Goal: Information Seeking & Learning: Understand process/instructions

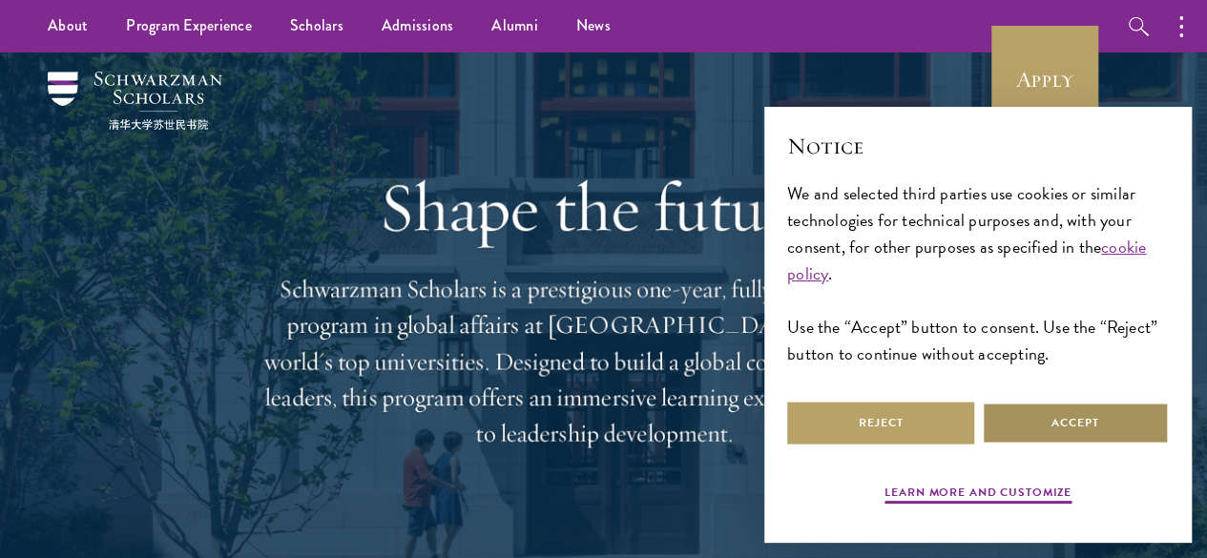
click at [1055, 404] on button "Accept" at bounding box center [1075, 423] width 187 height 43
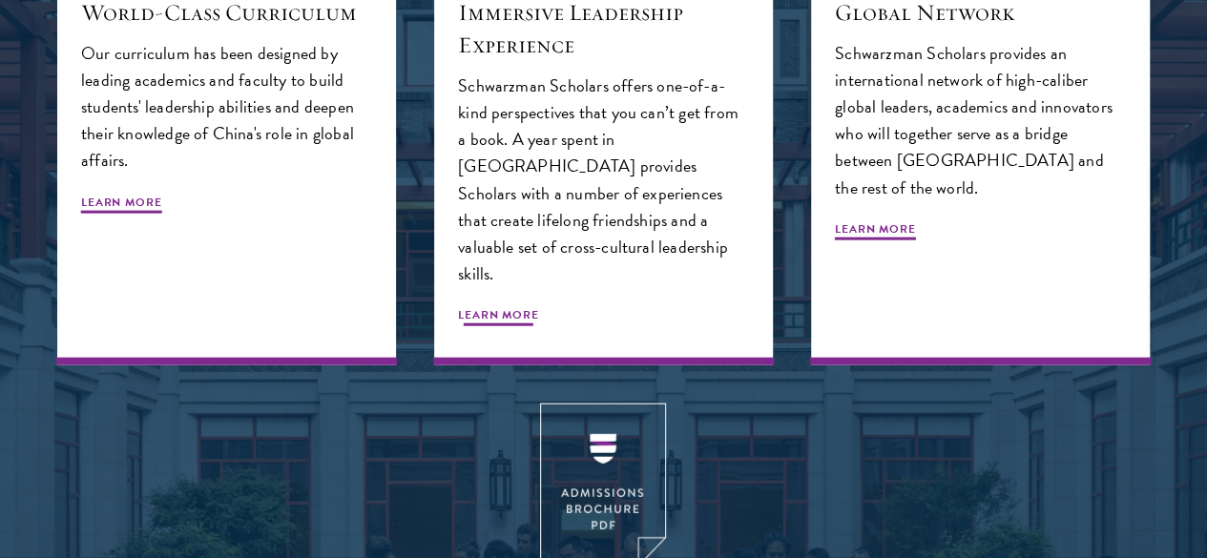
scroll to position [2481, 0]
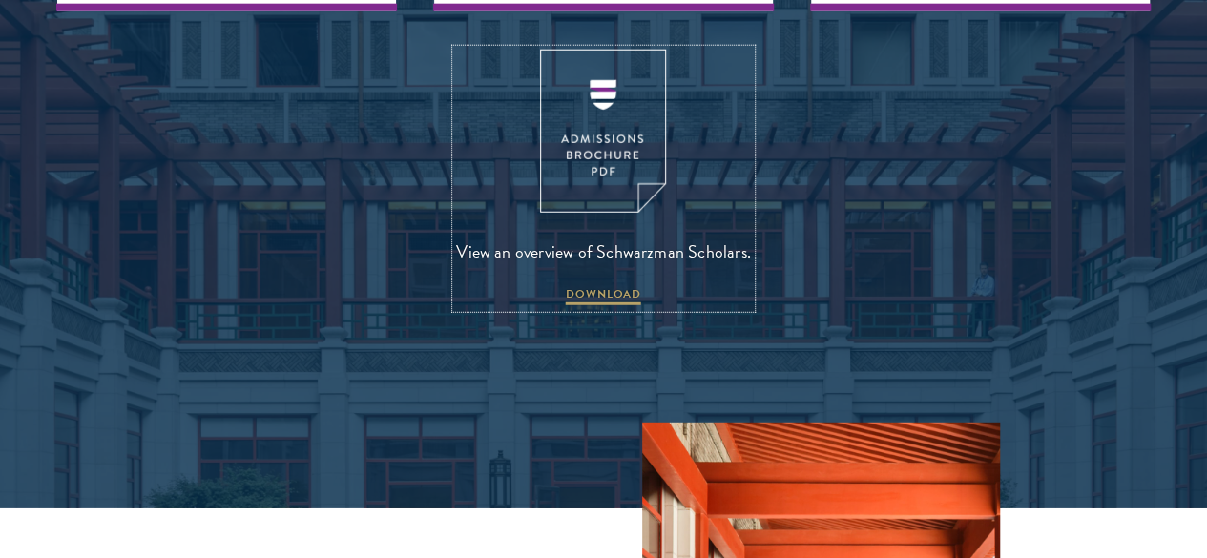
click at [609, 213] on img at bounding box center [603, 131] width 126 height 163
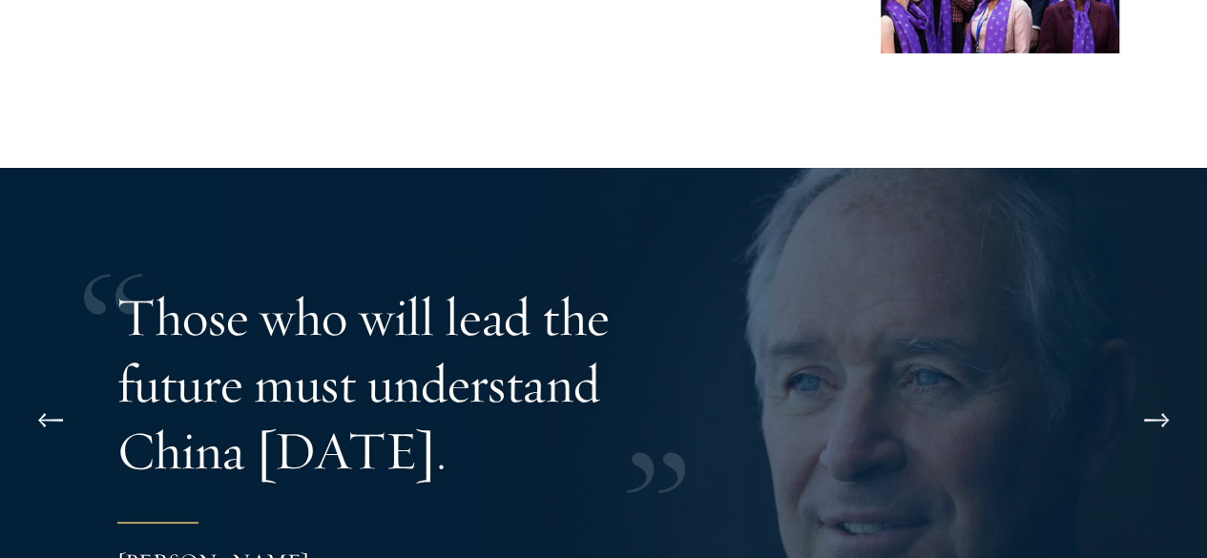
scroll to position [3531, 0]
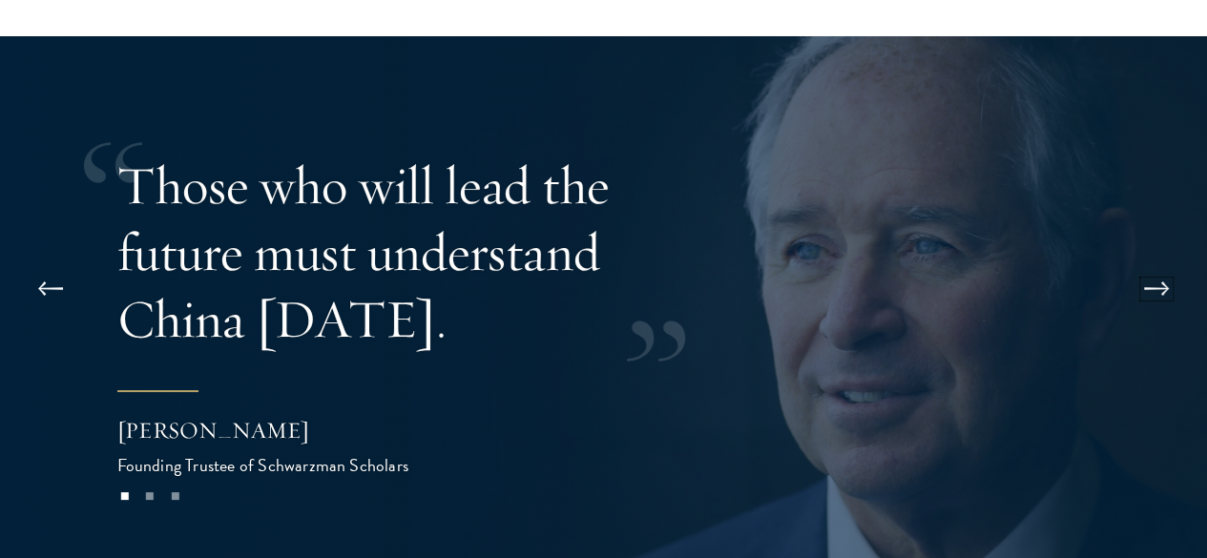
click at [1173, 262] on button at bounding box center [1156, 288] width 63 height 53
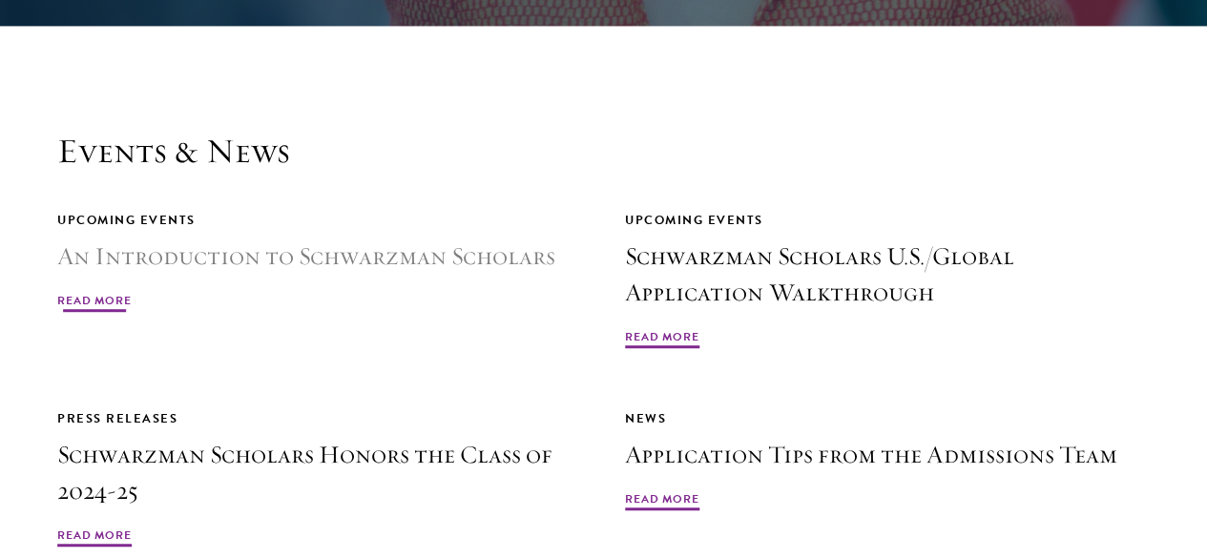
scroll to position [4199, 0]
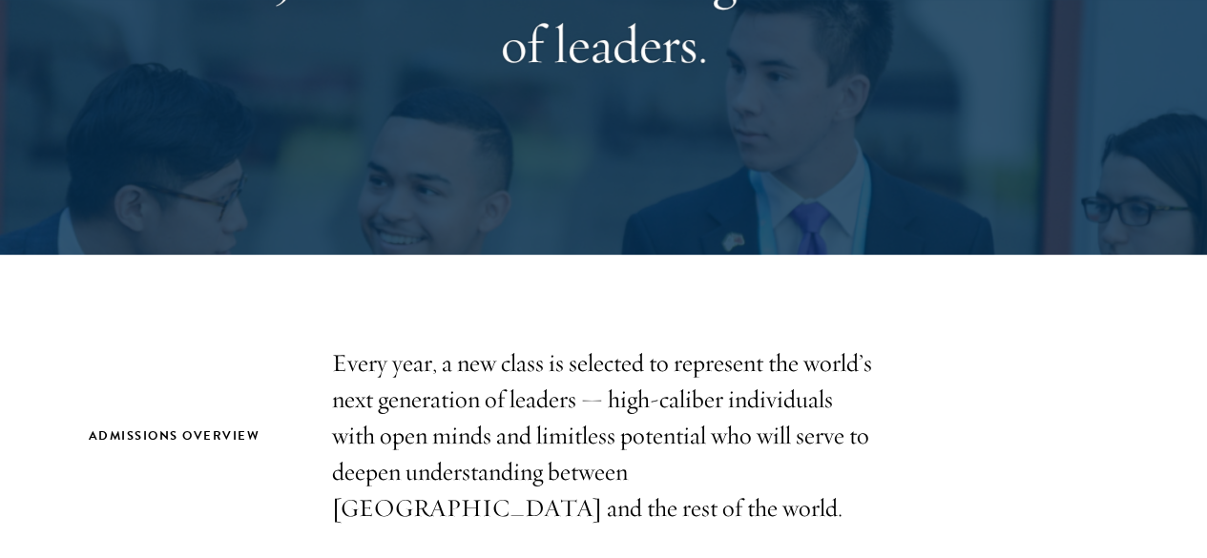
scroll to position [477, 0]
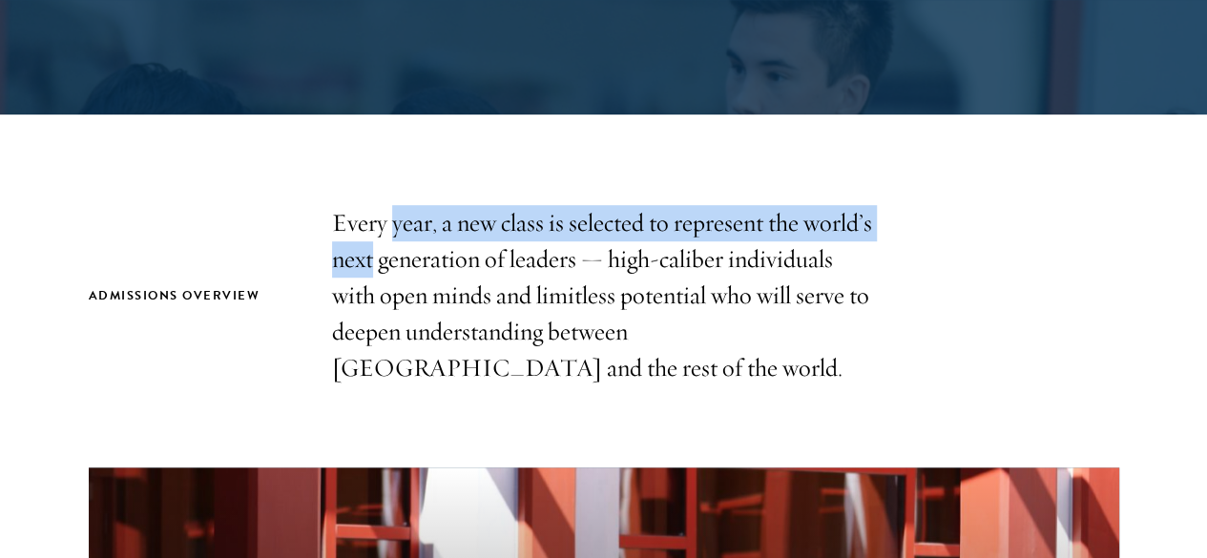
drag, startPoint x: 450, startPoint y: 253, endPoint x: 464, endPoint y: 260, distance: 14.9
click at [464, 260] on p "Every year, a new class is selected to represent the world’s next generation of…" at bounding box center [604, 295] width 544 height 181
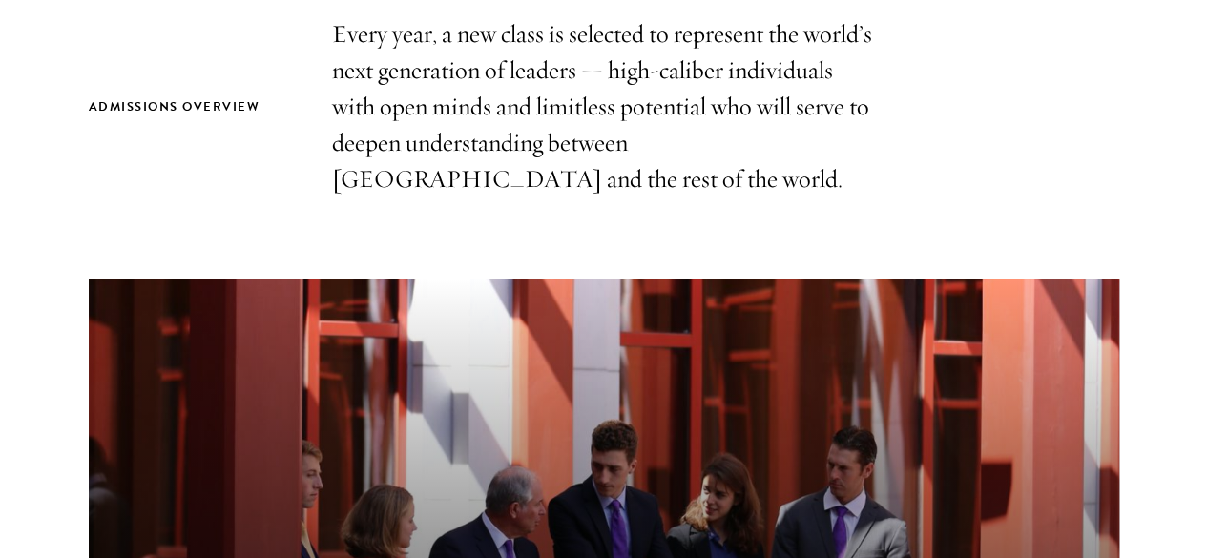
scroll to position [668, 0]
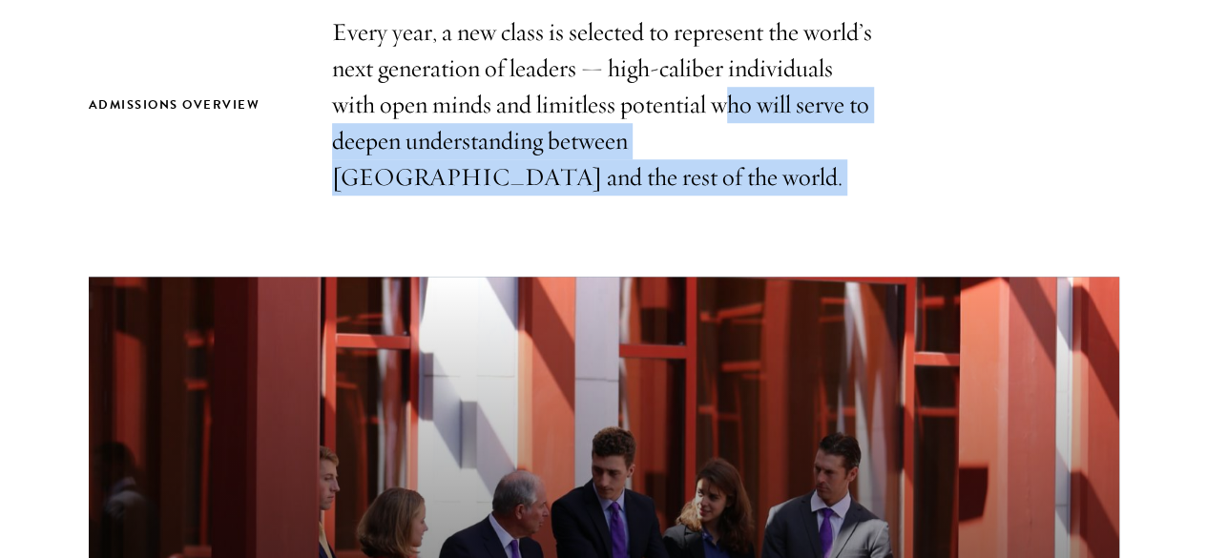
drag, startPoint x: 462, startPoint y: 140, endPoint x: 582, endPoint y: 215, distance: 141.4
click at [582, 215] on section "Admissions Overview Every year, a new class is selected to represent the world’…" at bounding box center [603, 547] width 1207 height 1066
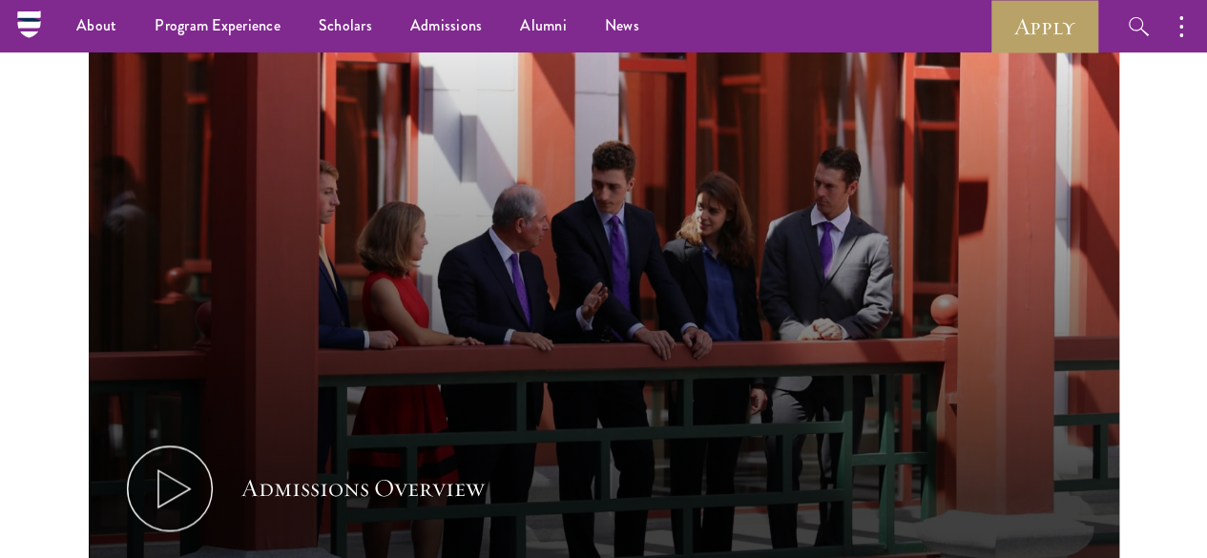
scroll to position [477, 0]
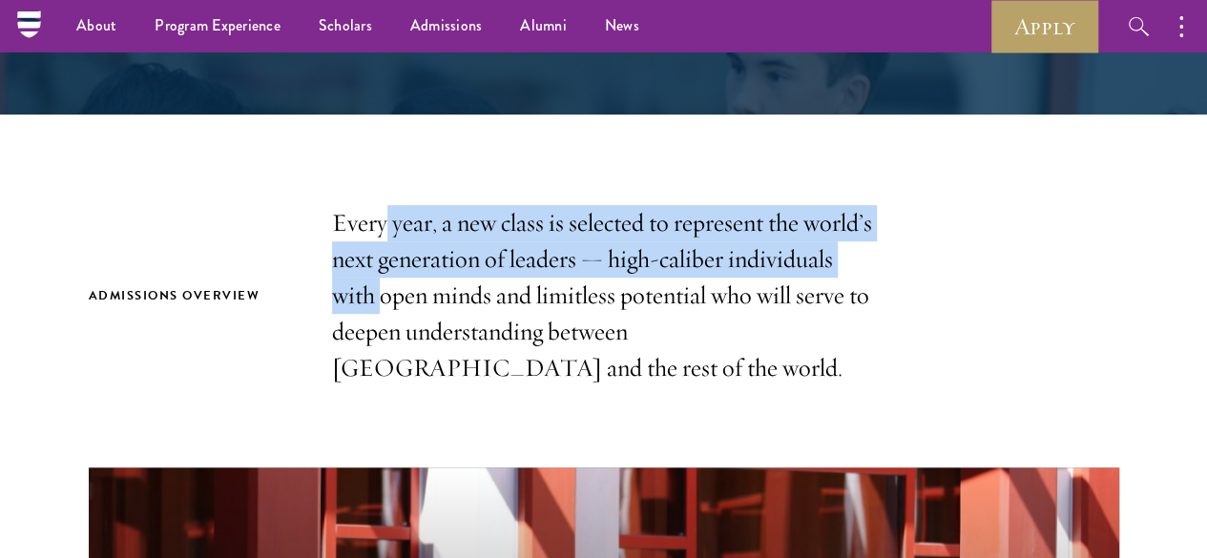
drag, startPoint x: 395, startPoint y: 145, endPoint x: 519, endPoint y: 282, distance: 184.4
click at [519, 282] on p "Every year, a new class is selected to represent the world’s next generation of…" at bounding box center [604, 295] width 544 height 181
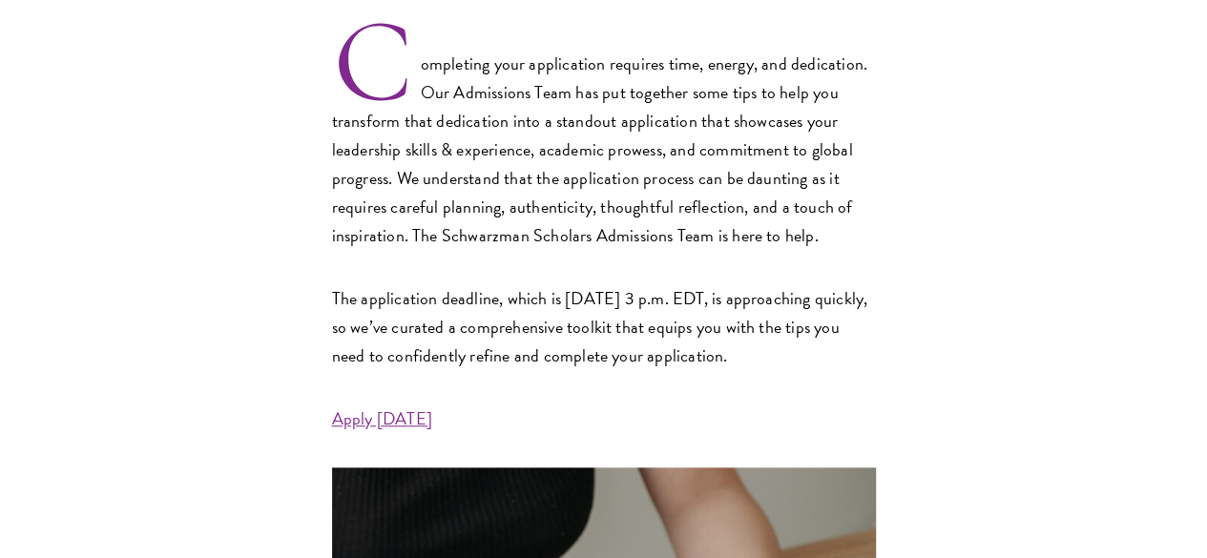
scroll to position [668, 0]
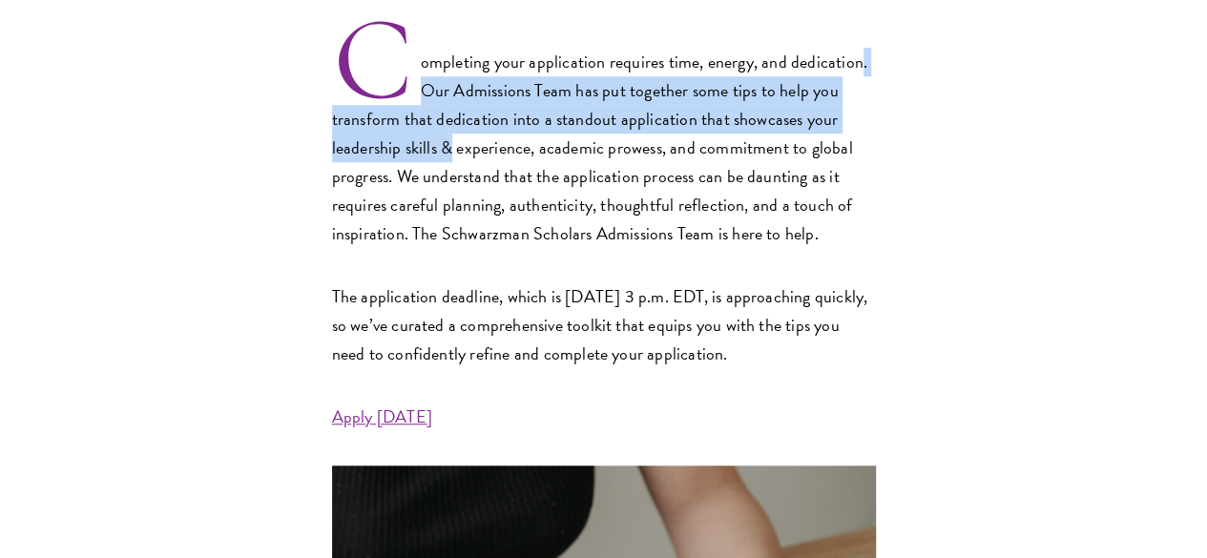
drag, startPoint x: 374, startPoint y: 133, endPoint x: 481, endPoint y: 215, distance: 134.8
click at [481, 215] on p "Completing your application requires time, energy, and dedication. Our Admissio…" at bounding box center [604, 134] width 544 height 228
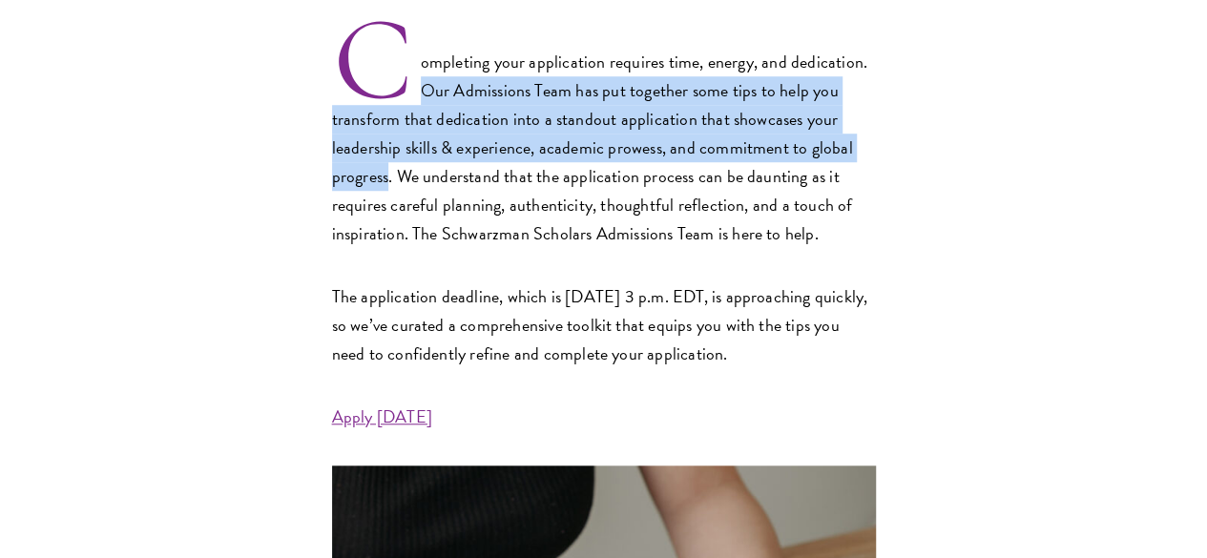
drag, startPoint x: 410, startPoint y: 176, endPoint x: 500, endPoint y: 251, distance: 117.2
click at [500, 248] on p "Completing your application requires time, energy, and dedication. Our Admissio…" at bounding box center [604, 134] width 544 height 228
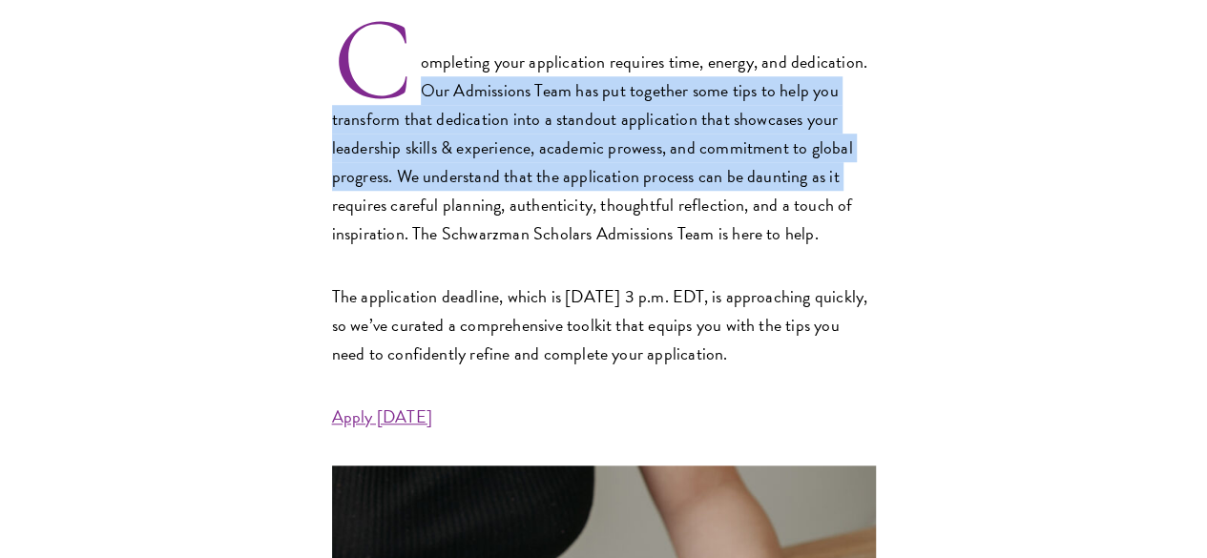
click at [500, 248] on p "Completing your application requires time, energy, and dedication. Our Admissio…" at bounding box center [604, 134] width 544 height 228
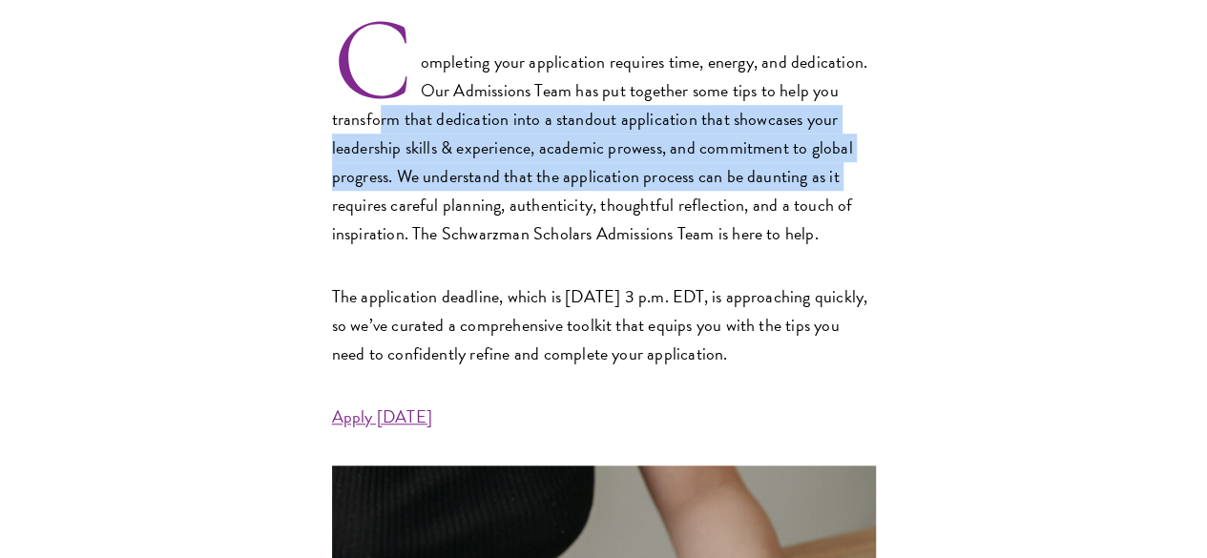
drag, startPoint x: 378, startPoint y: 167, endPoint x: 508, endPoint y: 277, distance: 170.0
click at [508, 248] on p "Completing your application requires time, energy, and dedication. Our Admissio…" at bounding box center [604, 134] width 544 height 228
click at [389, 183] on p "Completing your application requires time, energy, and dedication. Our Admissio…" at bounding box center [604, 134] width 544 height 228
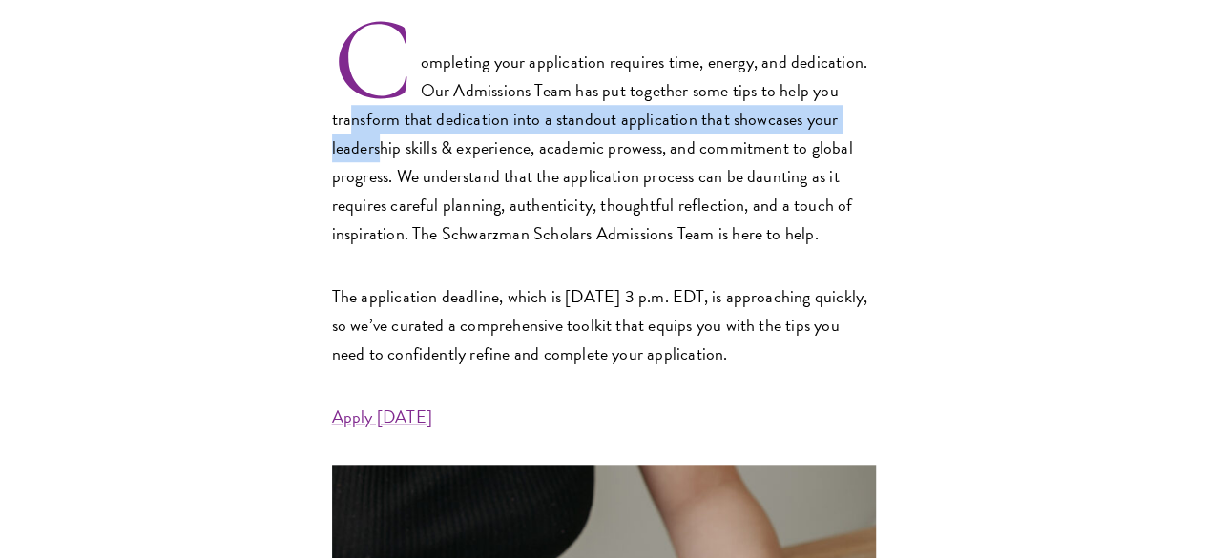
drag, startPoint x: 344, startPoint y: 168, endPoint x: 467, endPoint y: 241, distance: 143.4
click at [464, 241] on p "Completing your application requires time, energy, and dedication. Our Admissio…" at bounding box center [604, 134] width 544 height 228
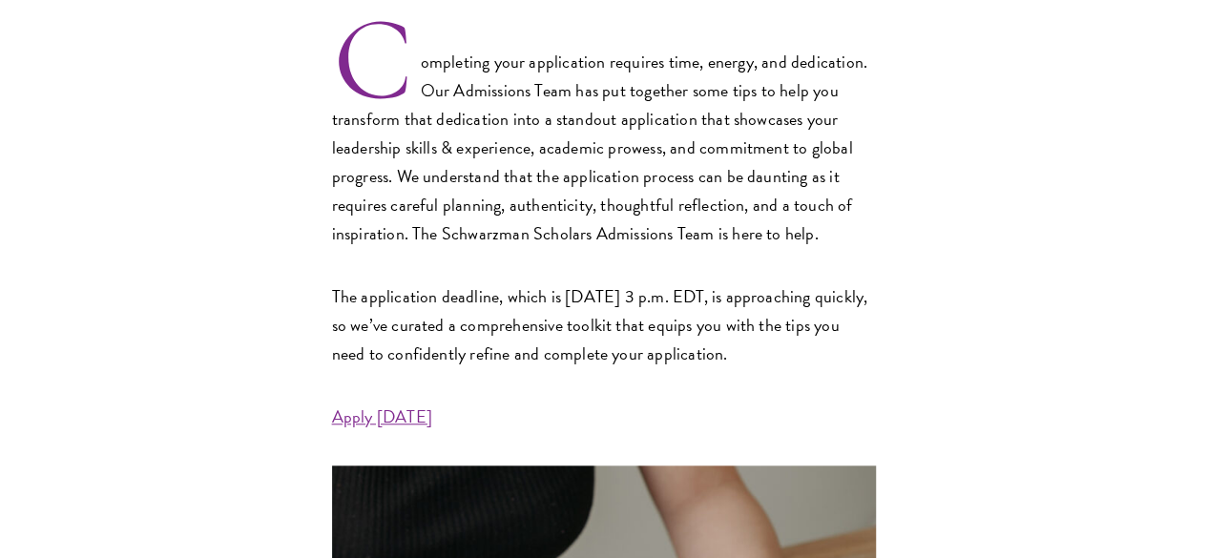
click at [467, 241] on p "Completing your application requires time, energy, and dedication. Our Admissio…" at bounding box center [604, 134] width 544 height 228
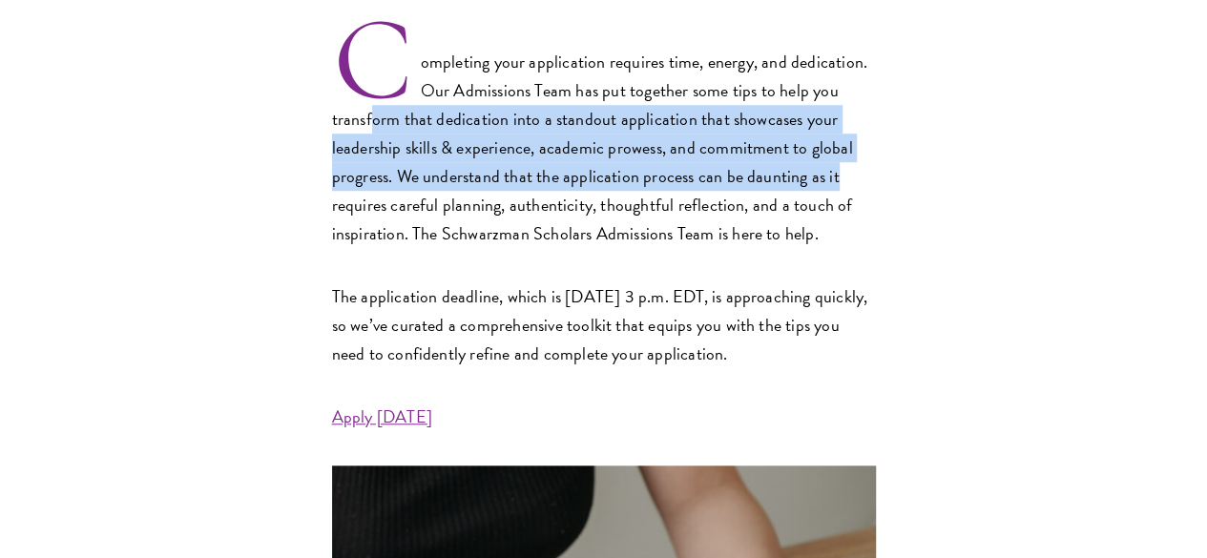
drag, startPoint x: 458, startPoint y: 243, endPoint x: 505, endPoint y: 275, distance: 56.4
click at [505, 248] on p "Completing your application requires time, energy, and dedication. Our Admissio…" at bounding box center [604, 134] width 544 height 228
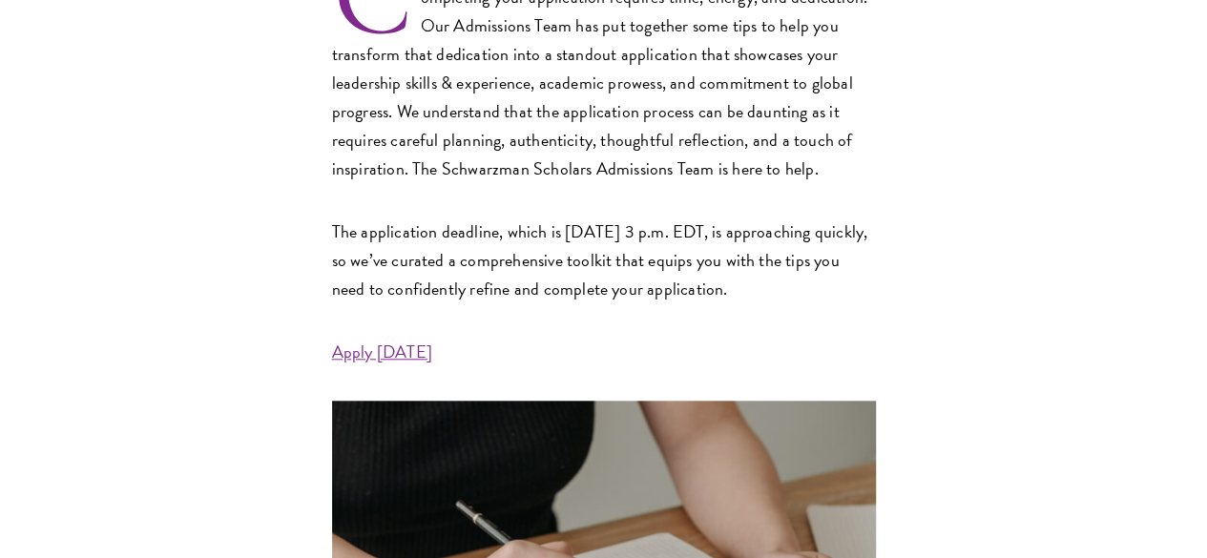
scroll to position [763, 0]
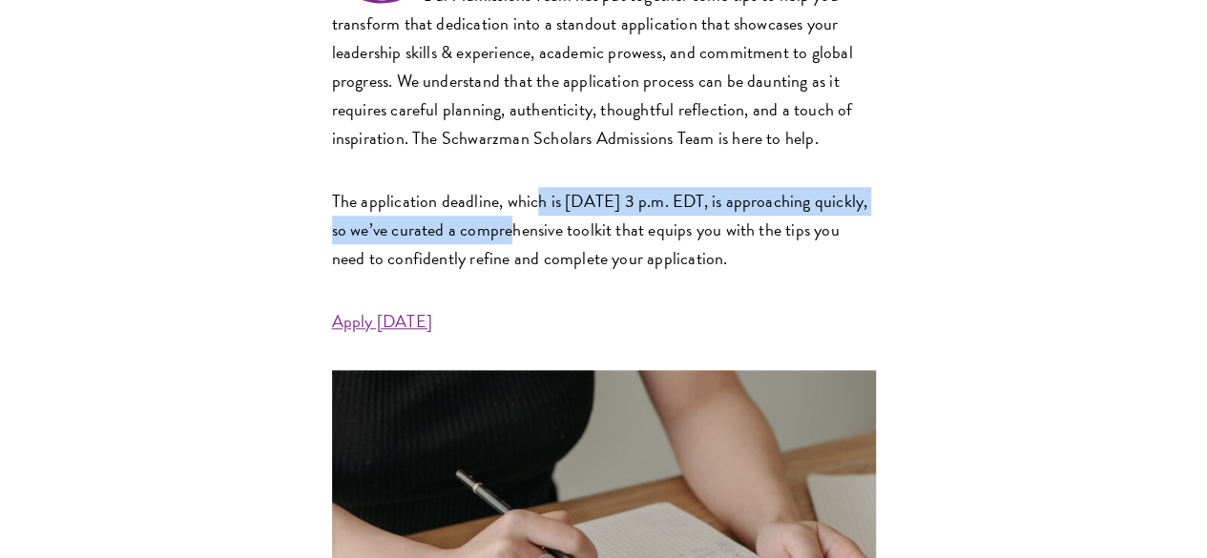
drag, startPoint x: 421, startPoint y: 296, endPoint x: 491, endPoint y: 337, distance: 80.9
click at [491, 273] on p "The application deadline, which is [DATE] 3 p.m. EDT, is approaching quickly, s…" at bounding box center [604, 230] width 544 height 86
click at [493, 273] on p "The application deadline, which is [DATE] 3 p.m. EDT, is approaching quickly, s…" at bounding box center [604, 230] width 544 height 86
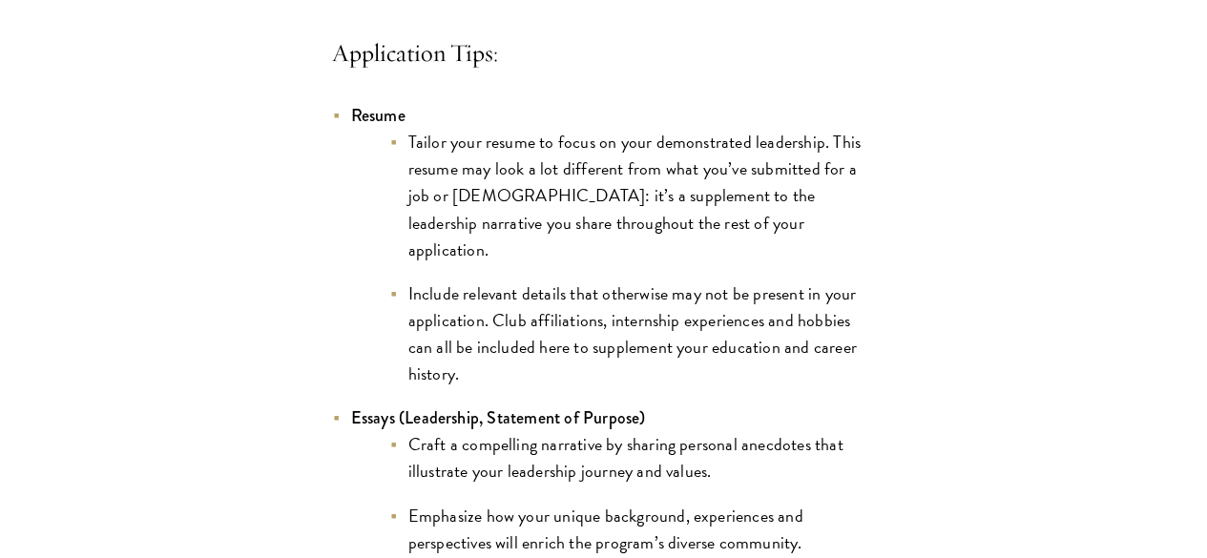
scroll to position [1622, 0]
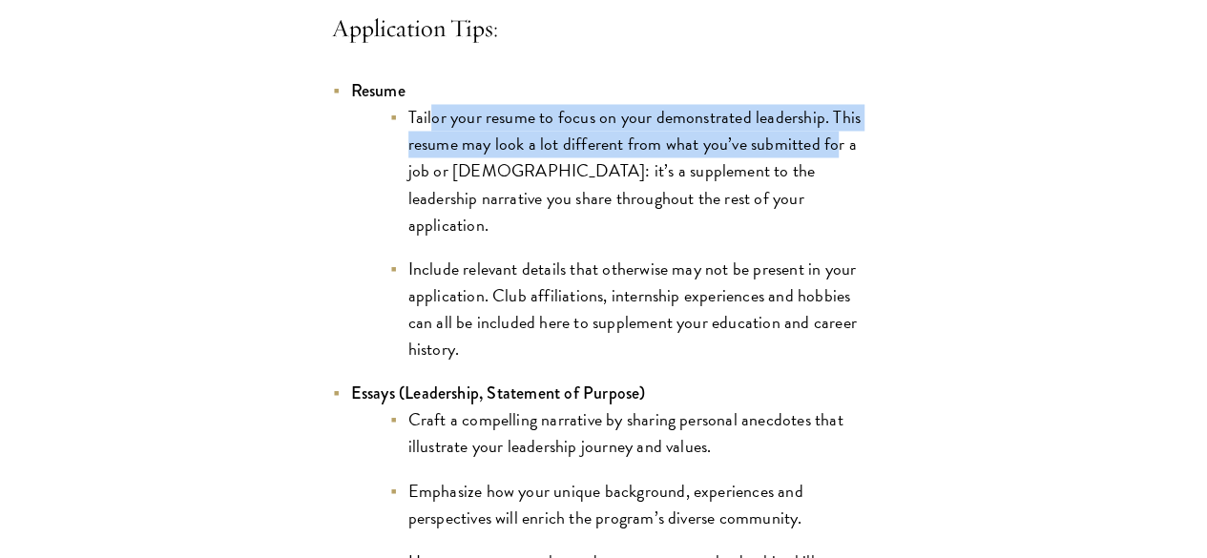
drag, startPoint x: 355, startPoint y: 270, endPoint x: 428, endPoint y: 293, distance: 76.1
click at [428, 238] on li "Tailor your resume to focus on your demonstrated leadership. This resume may lo…" at bounding box center [632, 171] width 487 height 134
click at [429, 238] on li "Tailor your resume to focus on your demonstrated leadership. This resume may lo…" at bounding box center [632, 171] width 487 height 134
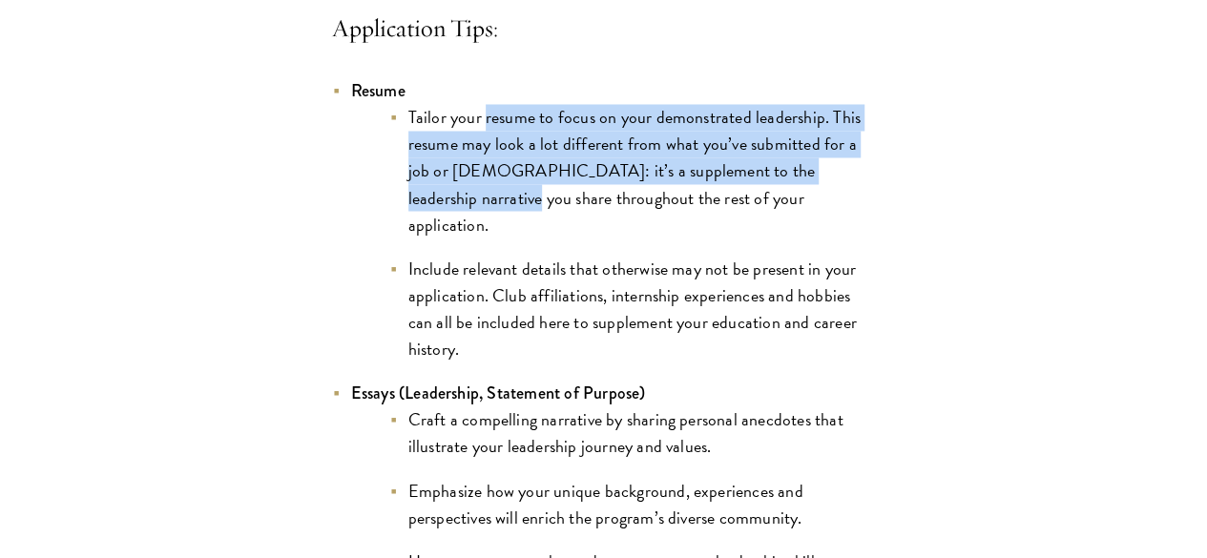
drag, startPoint x: 366, startPoint y: 235, endPoint x: 533, endPoint y: 329, distance: 191.9
click at [533, 238] on li "Tailor your resume to focus on your demonstrated leadership. This resume may lo…" at bounding box center [632, 171] width 487 height 134
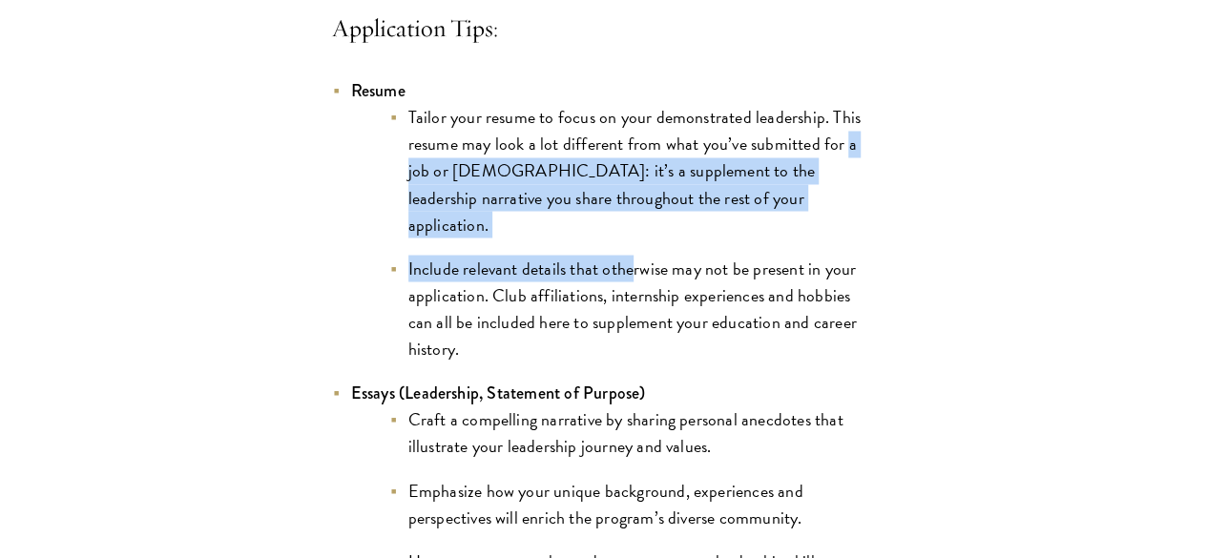
drag, startPoint x: 522, startPoint y: 377, endPoint x: 428, endPoint y: 279, distance: 136.3
click at [429, 282] on ul "Tailor your resume to focus on your demonstrated leadership. This resume may lo…" at bounding box center [613, 233] width 525 height 259
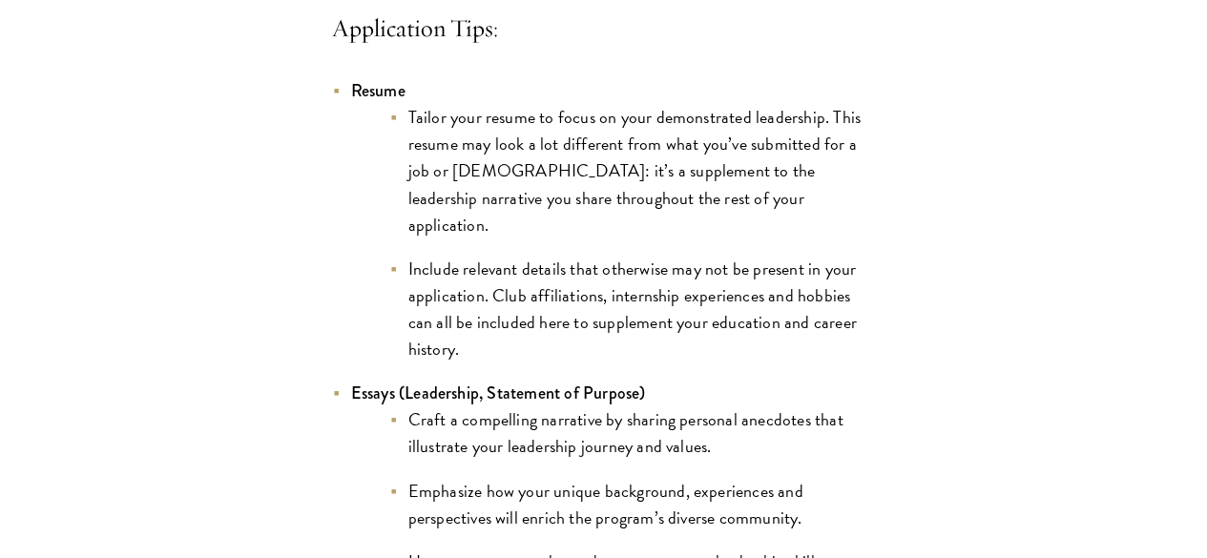
click at [428, 238] on li "Tailor your resume to focus on your demonstrated leadership. This resume may lo…" at bounding box center [632, 171] width 487 height 134
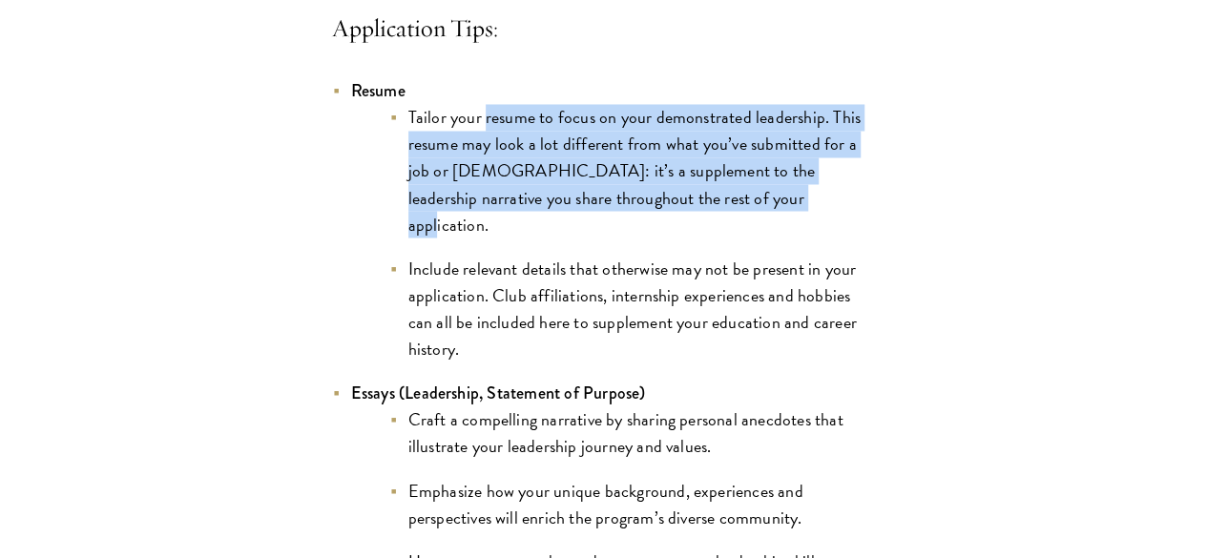
drag, startPoint x: 366, startPoint y: 245, endPoint x: 483, endPoint y: 344, distance: 152.4
click at [483, 238] on li "Tailor your resume to focus on your demonstrated leadership. This resume may lo…" at bounding box center [632, 171] width 487 height 134
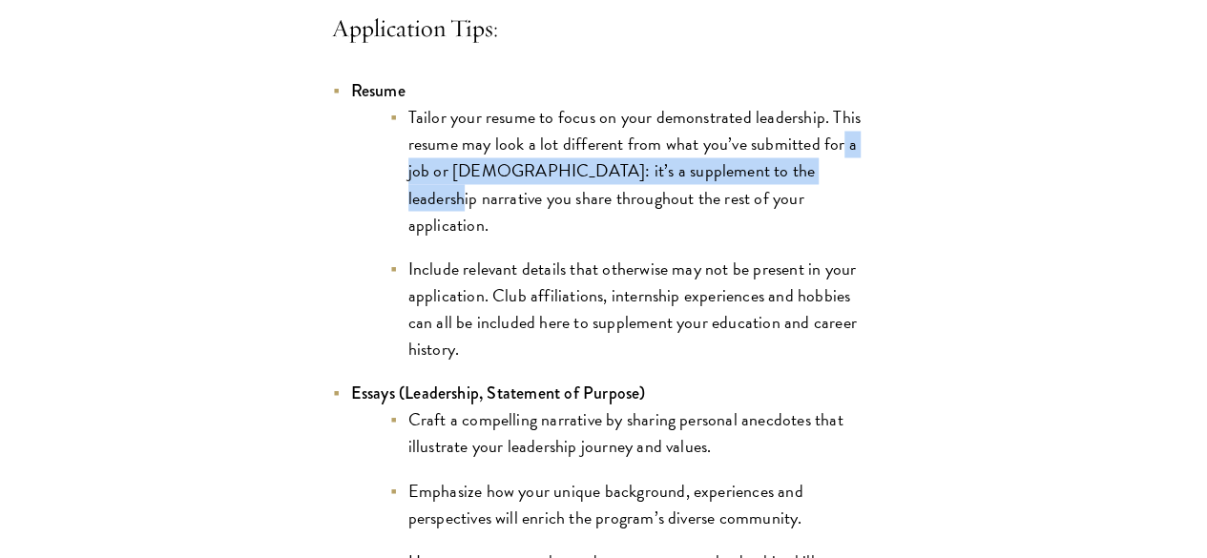
drag, startPoint x: 435, startPoint y: 299, endPoint x: 449, endPoint y: 335, distance: 38.6
click at [449, 238] on li "Tailor your resume to focus on your demonstrated leadership. This resume may lo…" at bounding box center [632, 171] width 487 height 134
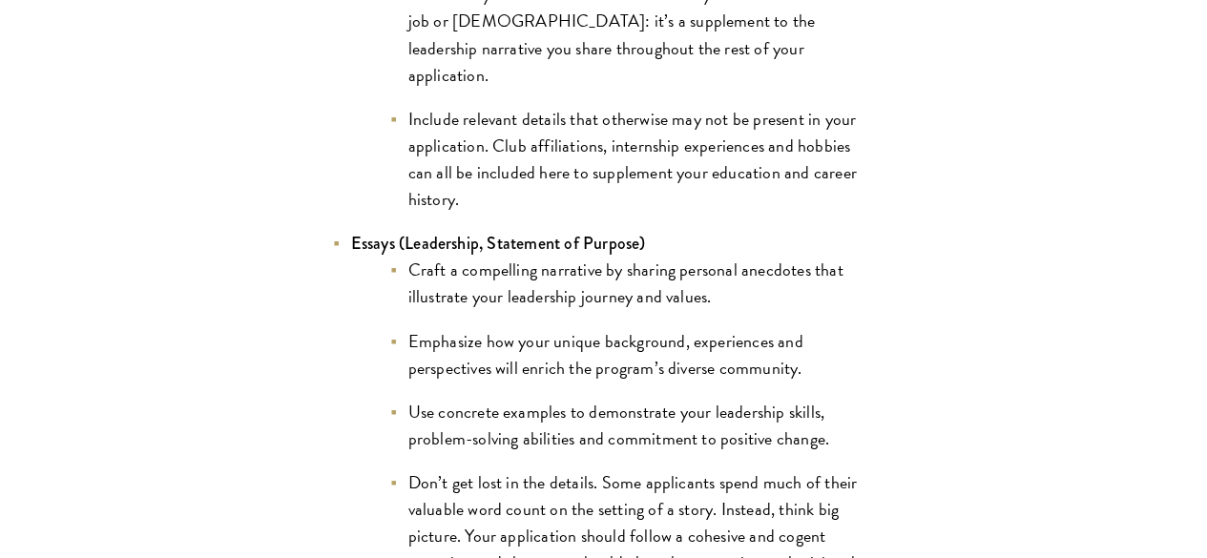
scroll to position [1813, 0]
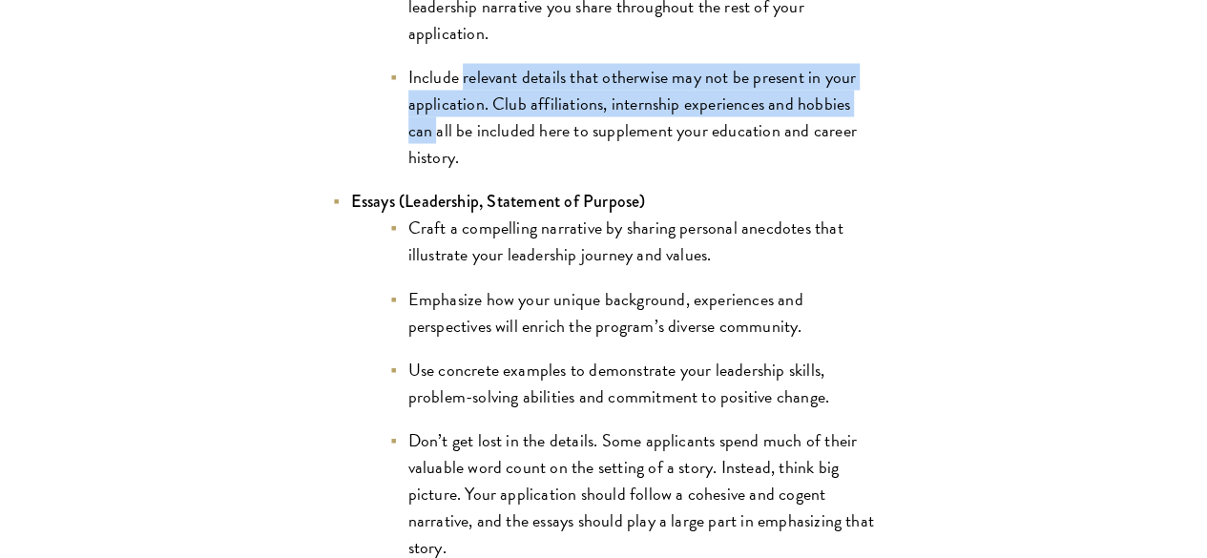
drag, startPoint x: 344, startPoint y: 215, endPoint x: 427, endPoint y: 264, distance: 96.7
click at [426, 171] on li "Include relevant details that otherwise may not be present in your application.…" at bounding box center [632, 117] width 487 height 107
click at [429, 171] on li "Include relevant details that otherwise may not be present in your application.…" at bounding box center [632, 117] width 487 height 107
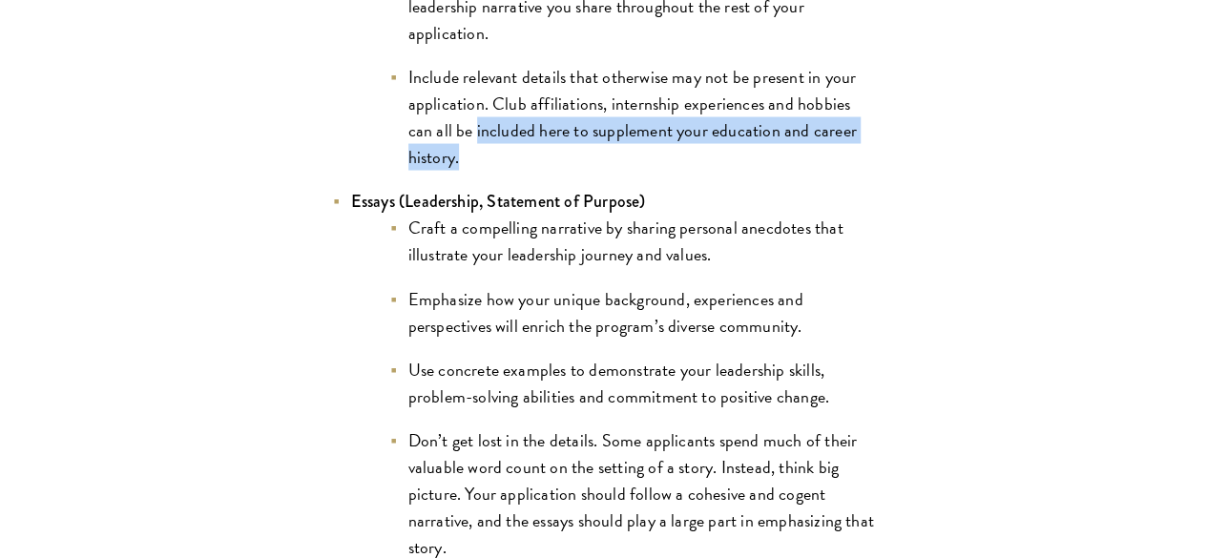
drag, startPoint x: 525, startPoint y: 299, endPoint x: 413, endPoint y: 223, distance: 134.7
click at [420, 171] on li "Include relevant details that otherwise may not be present in your application.…" at bounding box center [632, 117] width 487 height 107
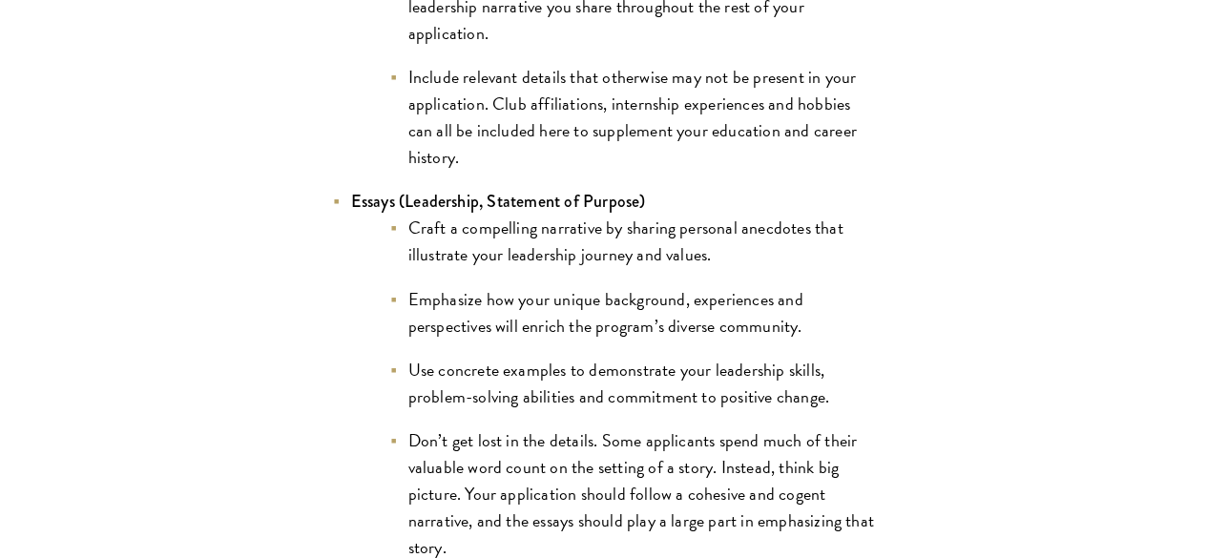
drag, startPoint x: 413, startPoint y: 223, endPoint x: 328, endPoint y: 173, distance: 98.9
click at [412, 171] on li "Include relevant details that otherwise may not be present in your application.…" at bounding box center [632, 117] width 487 height 107
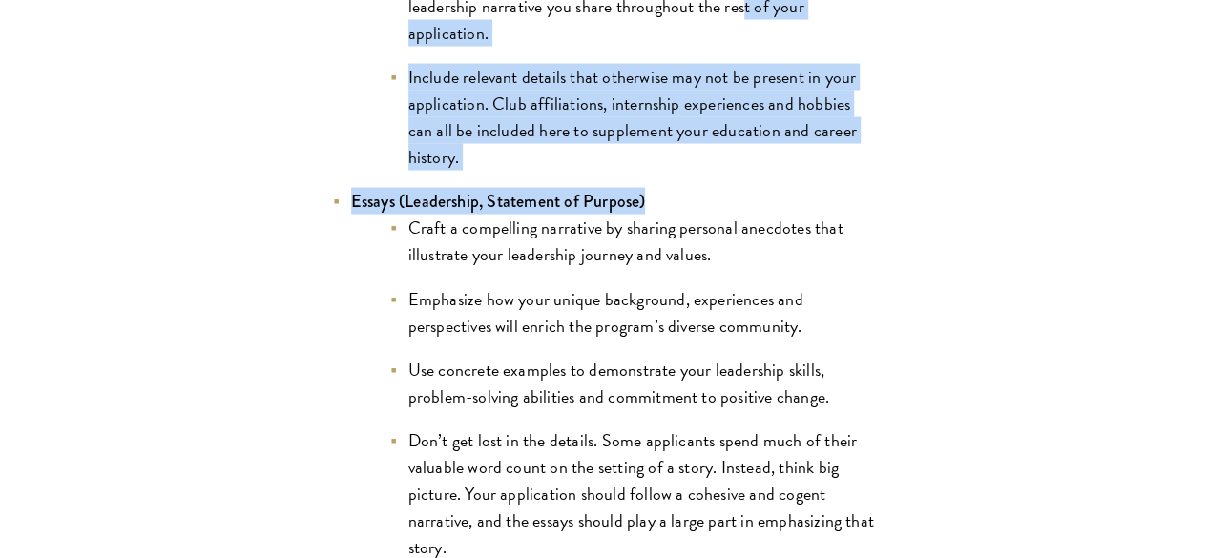
drag, startPoint x: 315, startPoint y: 168, endPoint x: 632, endPoint y: 312, distance: 348.1
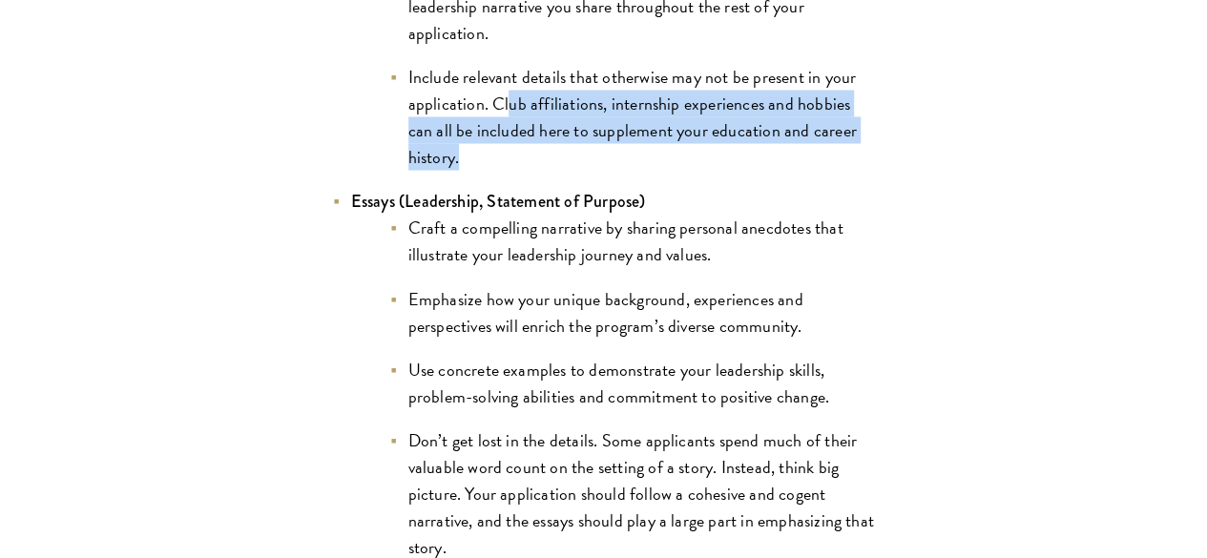
drag, startPoint x: 517, startPoint y: 274, endPoint x: 434, endPoint y: 210, distance: 104.8
click at [439, 171] on li "Include relevant details that otherwise may not be present in your application.…" at bounding box center [632, 117] width 487 height 107
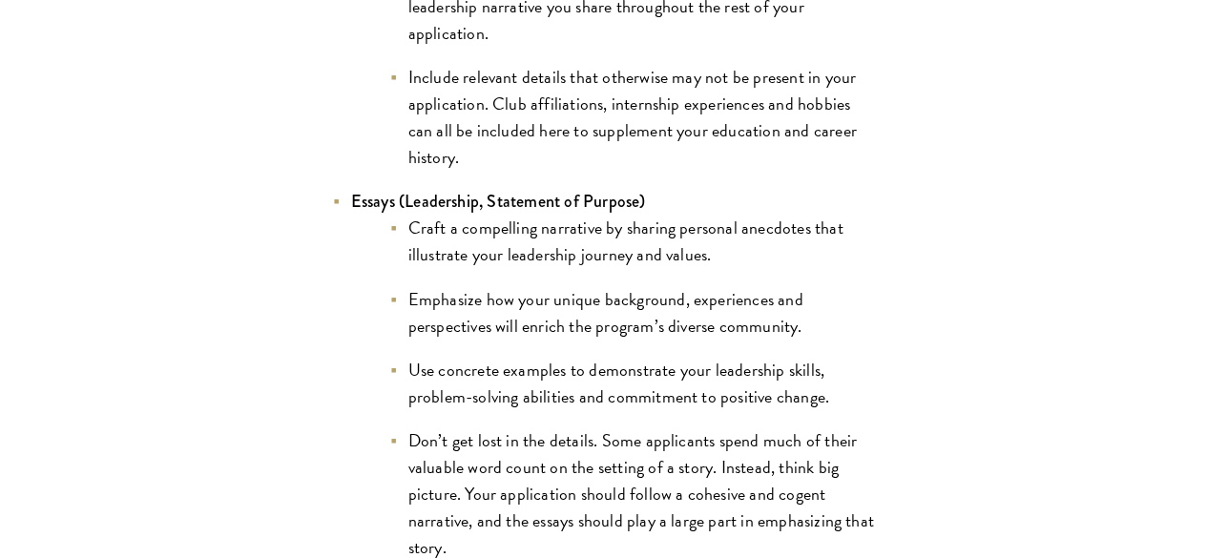
drag, startPoint x: 430, startPoint y: 206, endPoint x: 352, endPoint y: 178, distance: 83.3
click at [429, 171] on li "Include relevant details that otherwise may not be present in your application.…" at bounding box center [632, 117] width 487 height 107
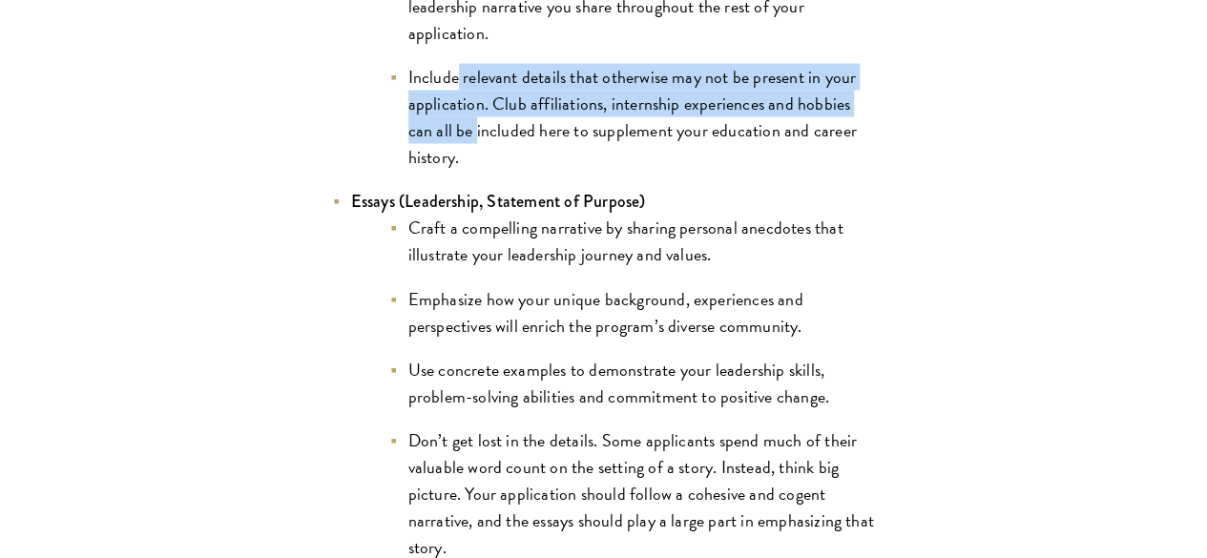
drag, startPoint x: 337, startPoint y: 178, endPoint x: 451, endPoint y: 261, distance: 141.5
click at [451, 172] on ul "Tailor your resume to focus on your demonstrated leadership. This resume may lo…" at bounding box center [613, 42] width 525 height 259
click at [451, 171] on li "Include relevant details that otherwise may not be present in your application.…" at bounding box center [632, 117] width 487 height 107
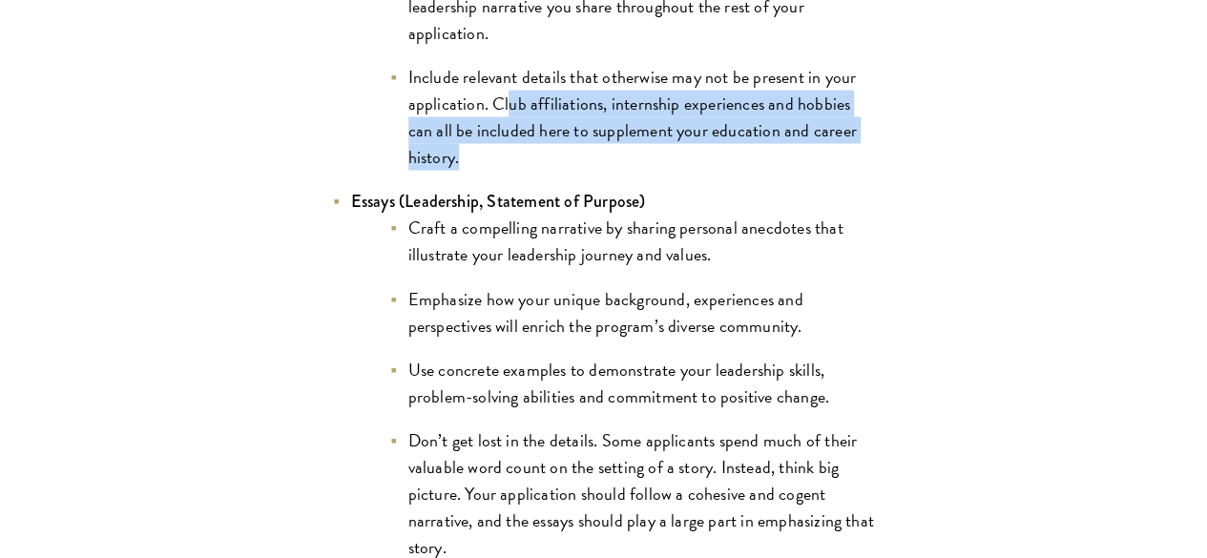
drag, startPoint x: 530, startPoint y: 292, endPoint x: 428, endPoint y: 232, distance: 118.5
click at [428, 171] on li "Include relevant details that otherwise may not be present in your application.…" at bounding box center [632, 117] width 487 height 107
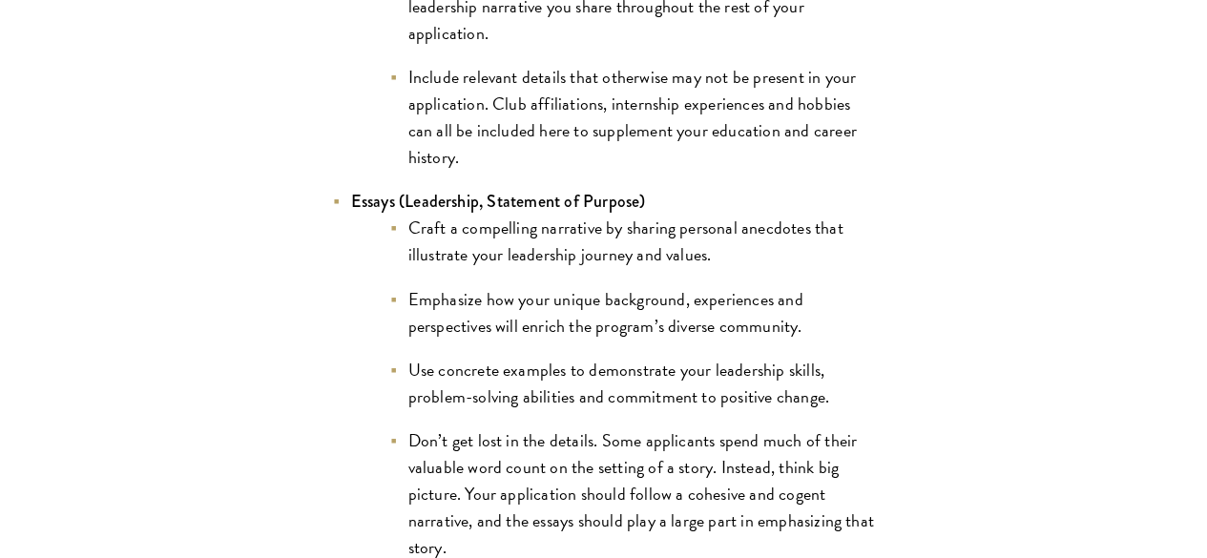
click at [422, 171] on li "Include relevant details that otherwise may not be present in your application.…" at bounding box center [632, 117] width 487 height 107
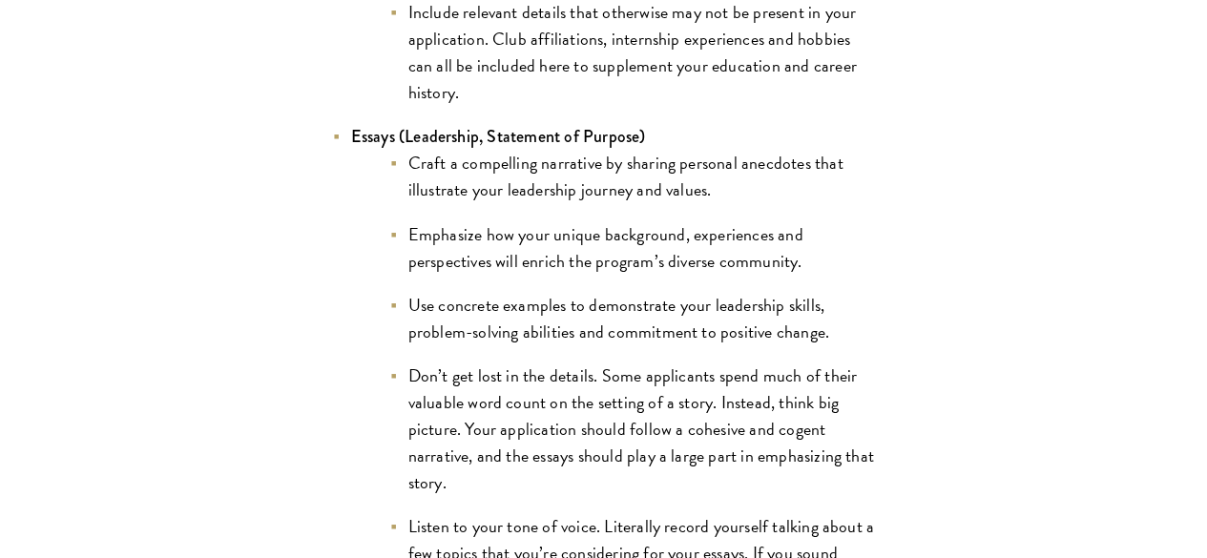
scroll to position [1909, 0]
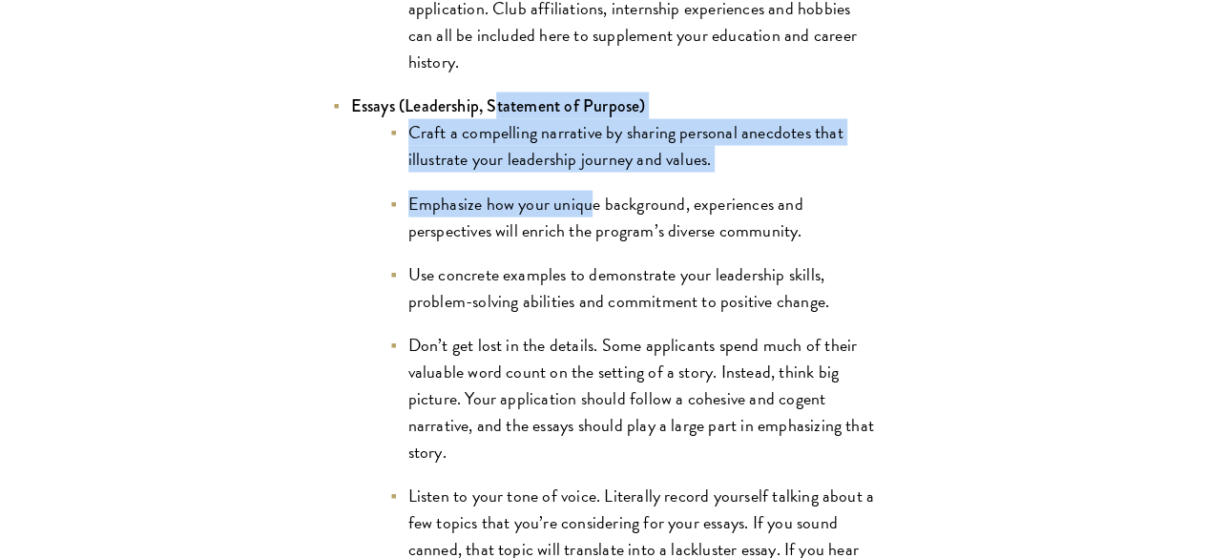
drag, startPoint x: 379, startPoint y: 230, endPoint x: 477, endPoint y: 312, distance: 128.1
click at [477, 312] on li "Essays (Leadership, Statement of Purpose) Craft a compelling narrative by shari…" at bounding box center [604, 404] width 544 height 622
click at [477, 312] on ul "Craft a compelling narrative by sharing personal anecdotes that illustrate your…" at bounding box center [613, 416] width 525 height 595
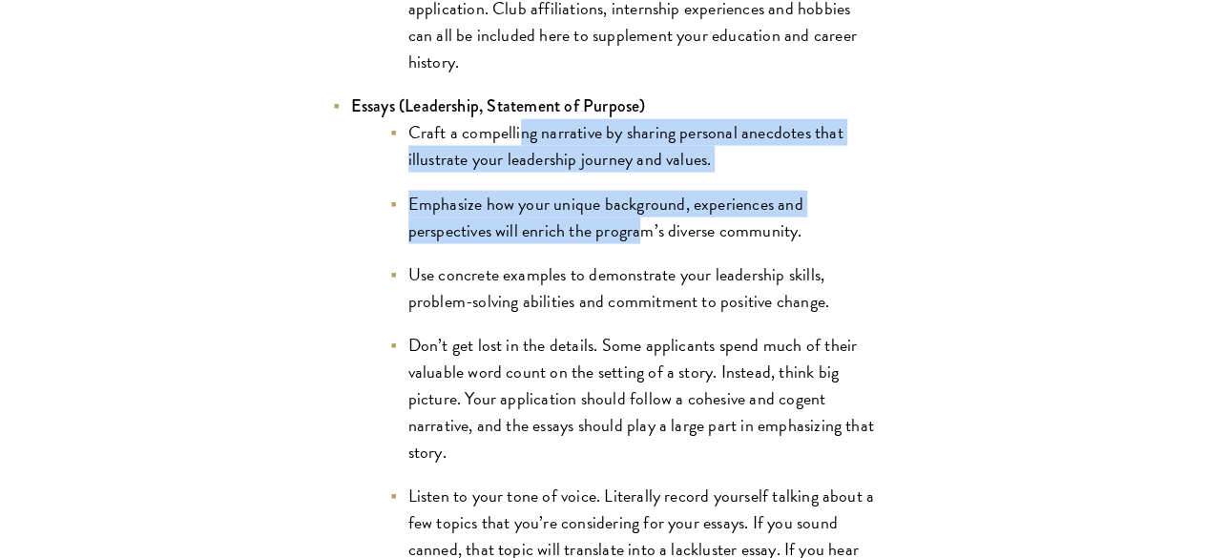
drag, startPoint x: 419, startPoint y: 289, endPoint x: 546, endPoint y: 373, distance: 152.2
click at [545, 372] on ul "Craft a compelling narrative by sharing personal anecdotes that illustrate your…" at bounding box center [613, 416] width 525 height 595
click at [546, 244] on li "Emphasize how your unique background, experiences and perspectives will enrich …" at bounding box center [632, 217] width 487 height 53
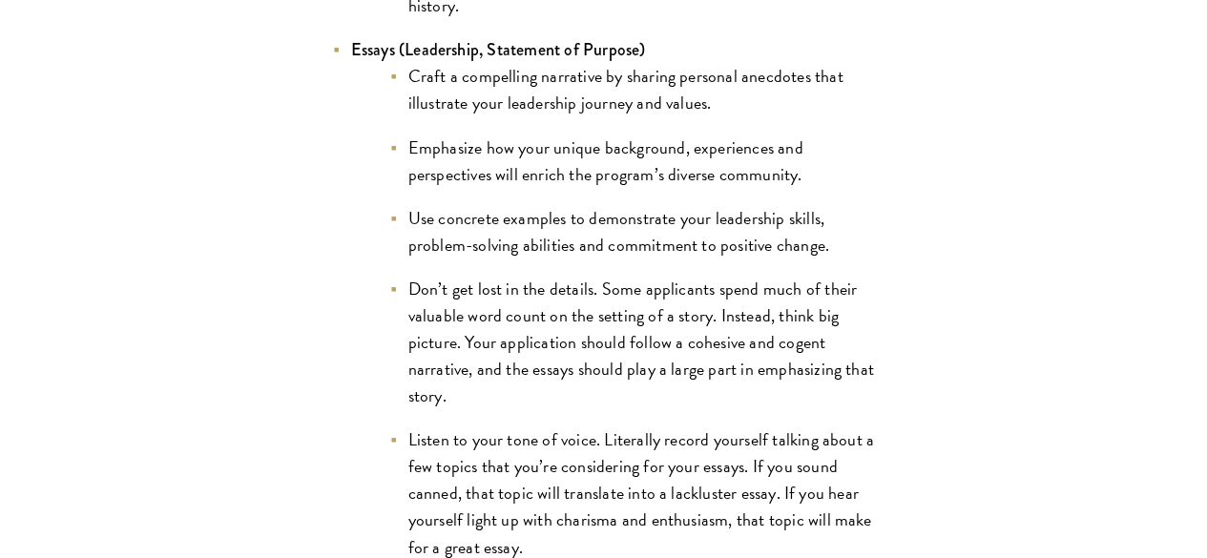
scroll to position [2004, 0]
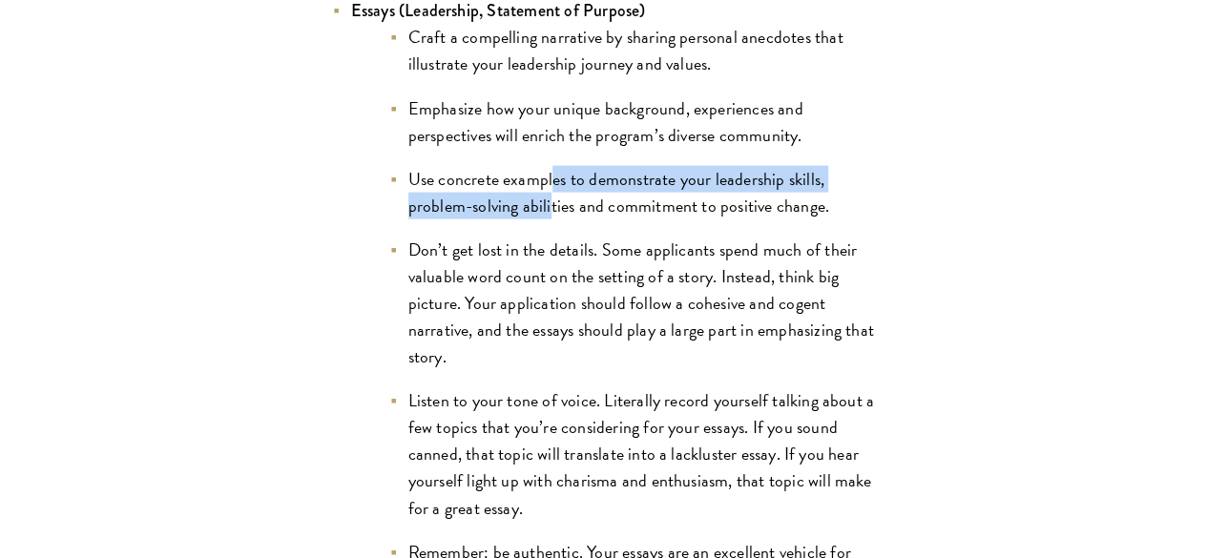
drag, startPoint x: 435, startPoint y: 293, endPoint x: 532, endPoint y: 362, distance: 118.4
click at [529, 362] on ul "Craft a compelling narrative by sharing personal anecdotes that illustrate your…" at bounding box center [613, 321] width 525 height 595
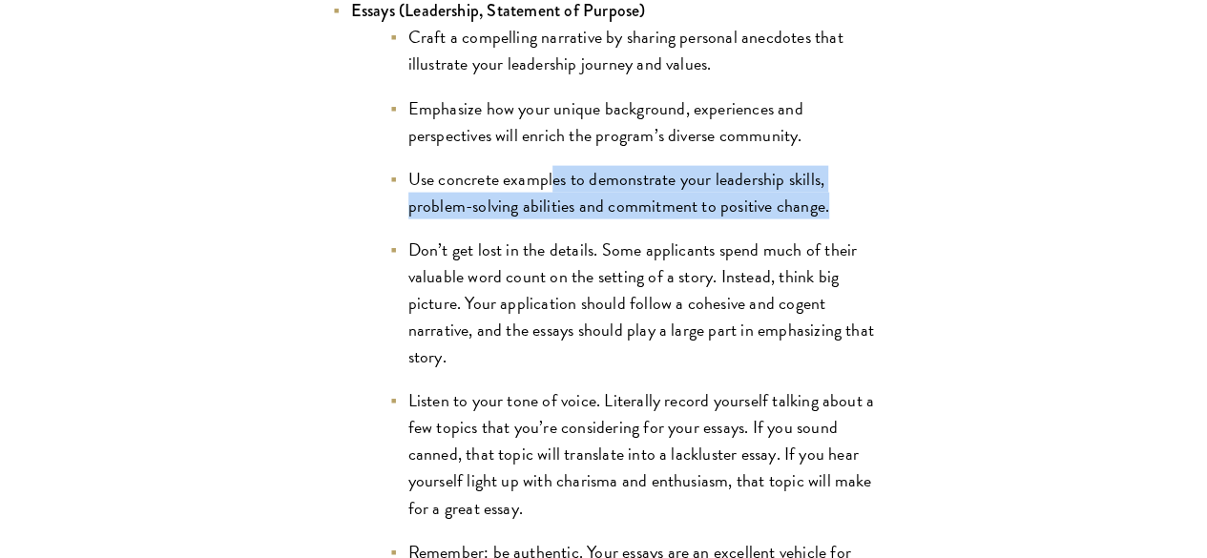
click at [532, 220] on li "Use concrete examples to demonstrate your leadership skills, problem-solving ab…" at bounding box center [632, 192] width 487 height 53
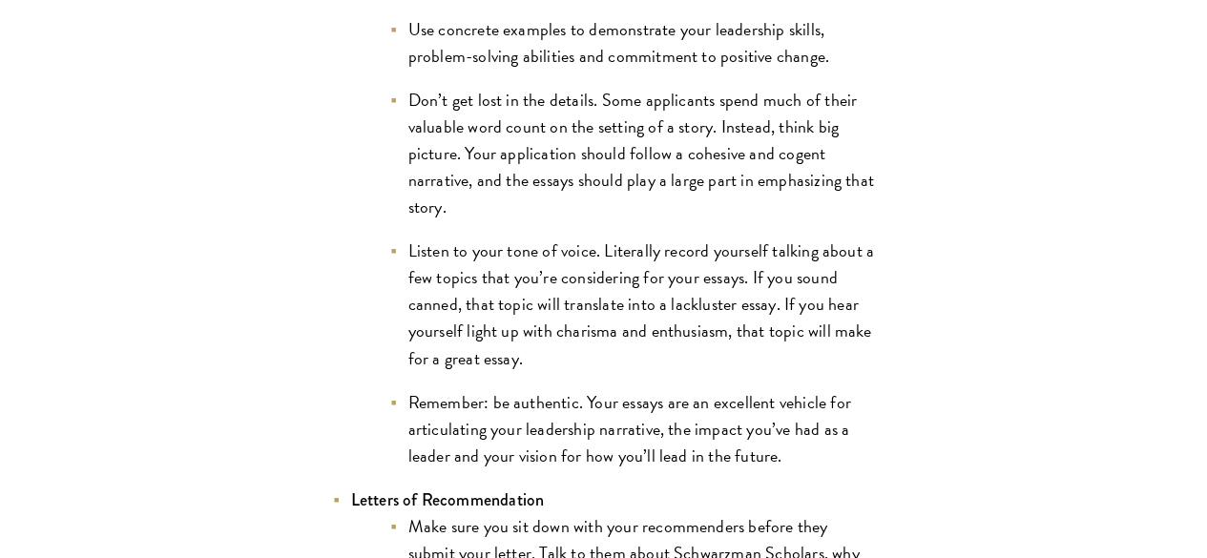
scroll to position [2195, 0]
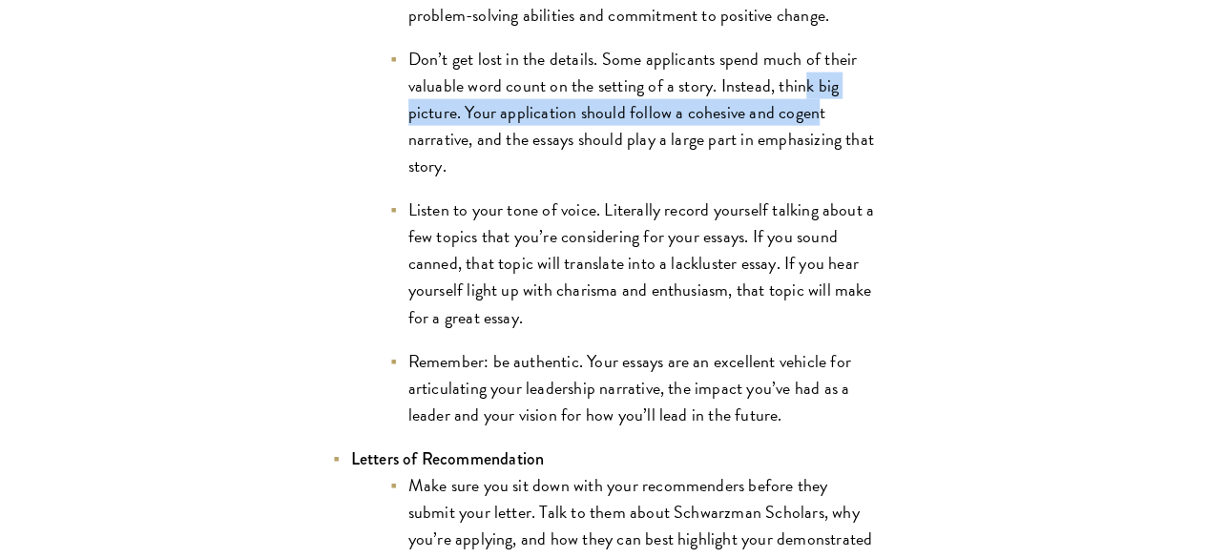
drag, startPoint x: 374, startPoint y: 276, endPoint x: 424, endPoint y: 322, distance: 67.5
click at [424, 179] on li "Don’t get lost in the details. Some applicants spend much of their valuable wor…" at bounding box center [632, 113] width 487 height 134
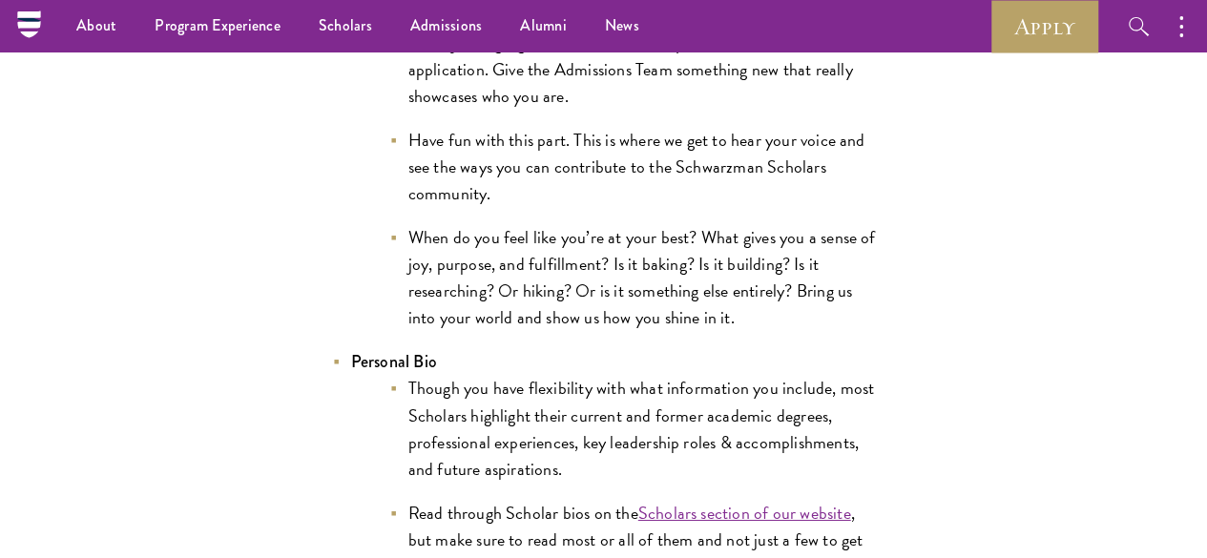
scroll to position [3245, 0]
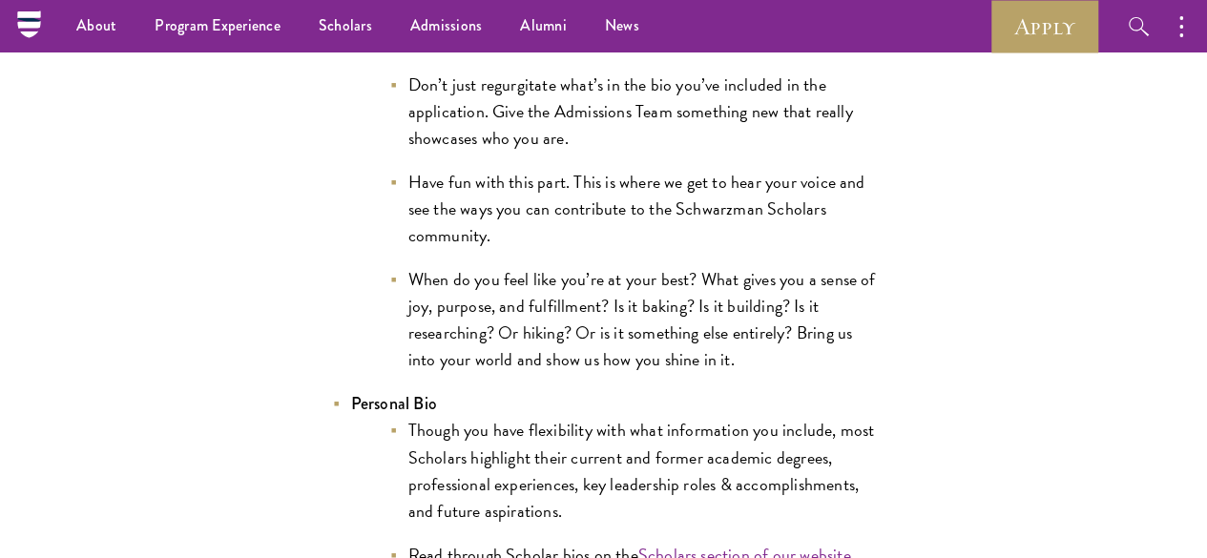
drag, startPoint x: 317, startPoint y: 200, endPoint x: 406, endPoint y: 295, distance: 129.6
drag, startPoint x: 345, startPoint y: 220, endPoint x: 450, endPoint y: 334, distance: 154.7
click at [450, 334] on li "Video Introduction The optional video introduction is a great way to supplement…" at bounding box center [604, 133] width 544 height 480
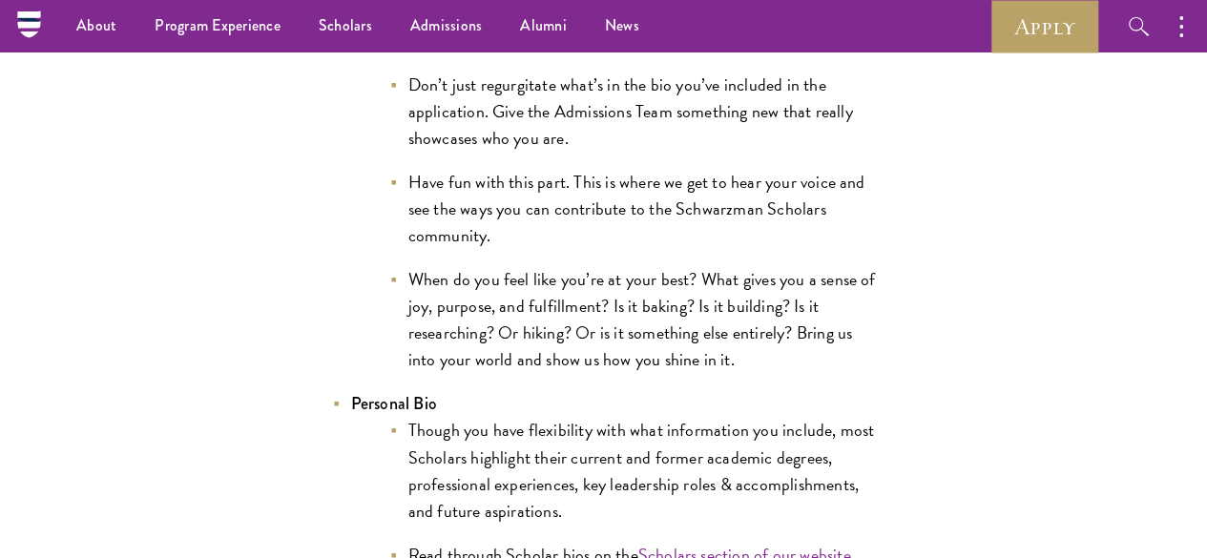
drag, startPoint x: 309, startPoint y: 271, endPoint x: 408, endPoint y: 334, distance: 117.6
drag, startPoint x: 324, startPoint y: 257, endPoint x: 391, endPoint y: 302, distance: 80.5
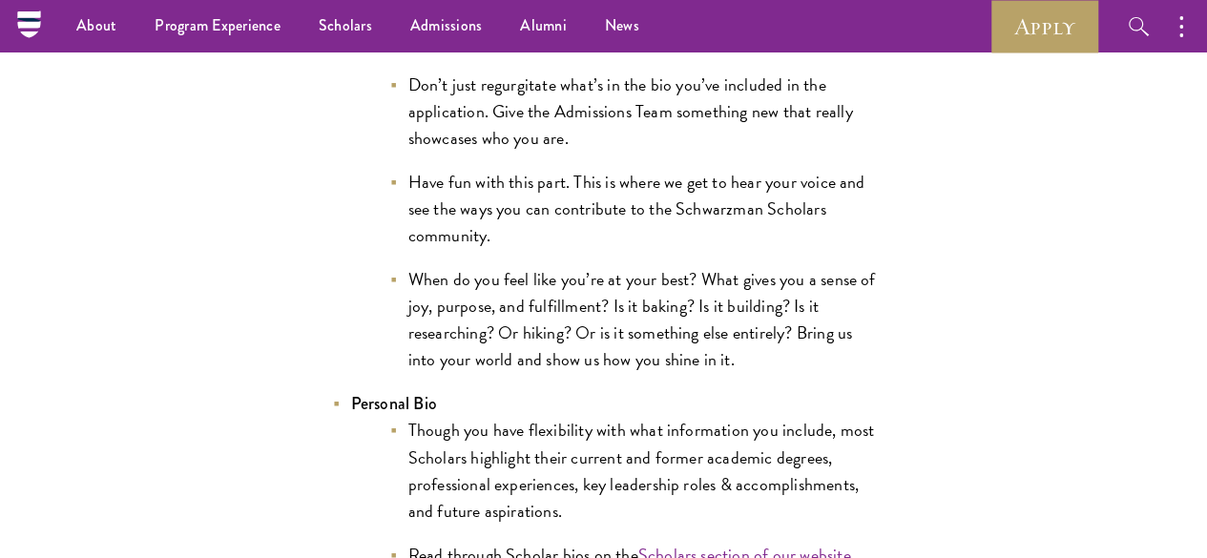
drag, startPoint x: 299, startPoint y: 252, endPoint x: 439, endPoint y: 340, distance: 165.5
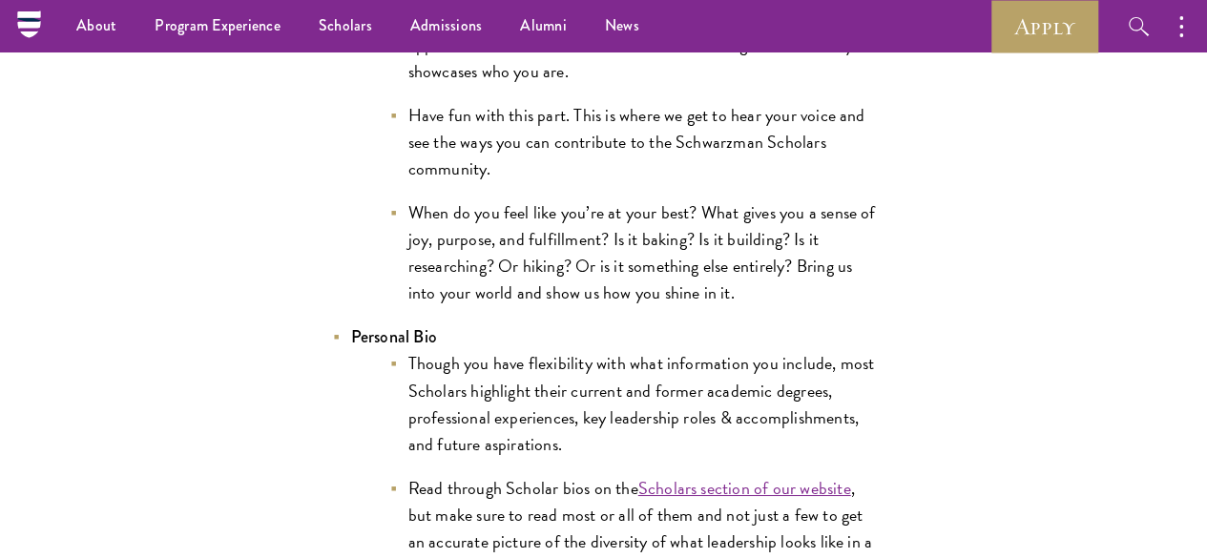
scroll to position [3340, 0]
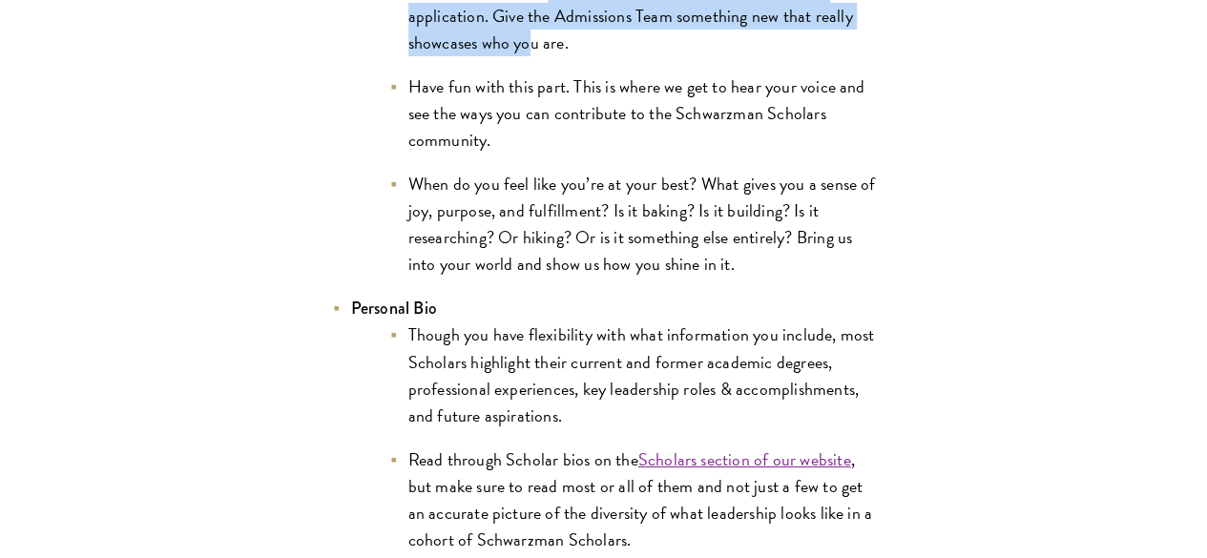
drag, startPoint x: 479, startPoint y: 357, endPoint x: 495, endPoint y: 366, distance: 18.8
click at [495, 56] on li "Don’t just regurgitate what’s in the bio you’ve included in the application. Gi…" at bounding box center [632, 16] width 487 height 80
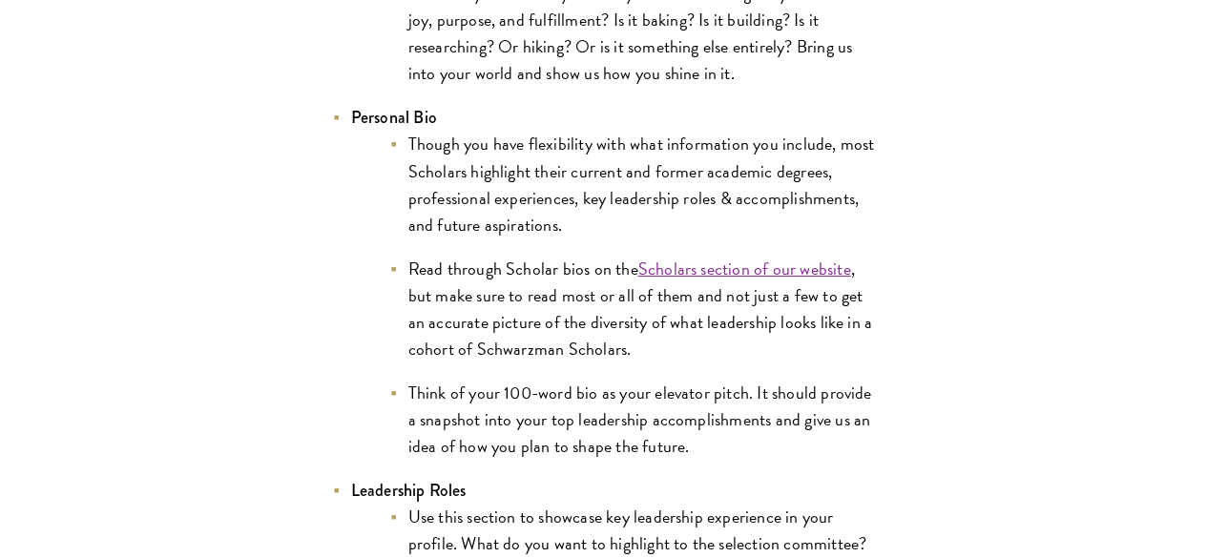
drag, startPoint x: 457, startPoint y: 383, endPoint x: 442, endPoint y: 375, distance: 17.1
click at [447, 87] on li "When do you feel like you’re at your best? What gives you a sense of joy, purpo…" at bounding box center [632, 33] width 487 height 107
click at [439, 87] on li "When do you feel like you’re at your best? What gives you a sense of joy, purpo…" at bounding box center [632, 33] width 487 height 107
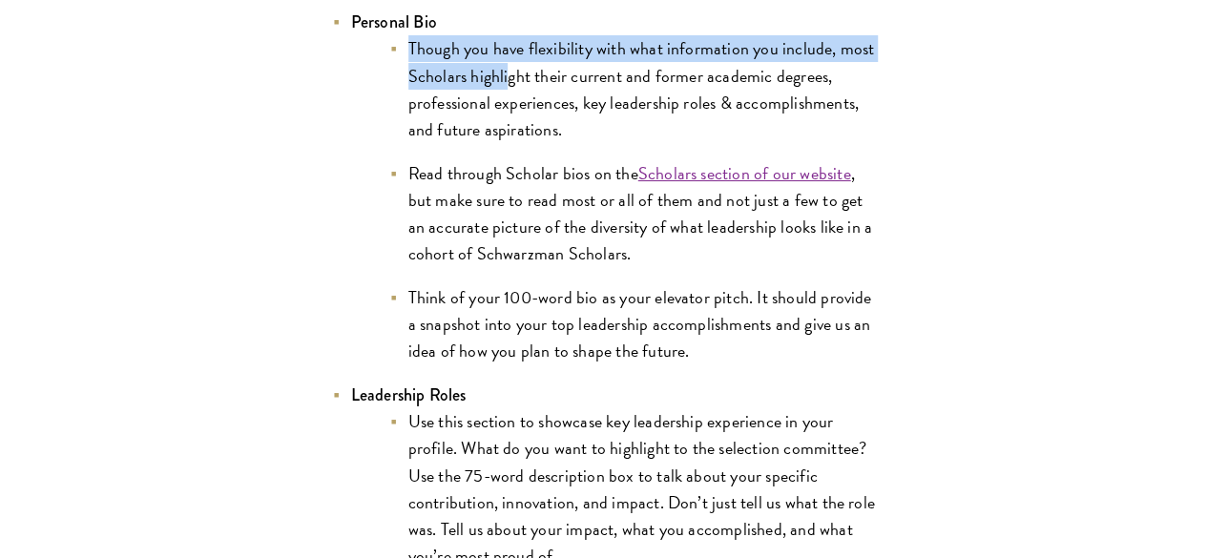
drag
click at [494, 365] on li "Personal Bio Though you have flexibility with what information you include, mos…" at bounding box center [604, 187] width 544 height 356
click at [494, 142] on li "Though you have flexibility with what information you include, most Scholars hi…" at bounding box center [632, 88] width 487 height 107
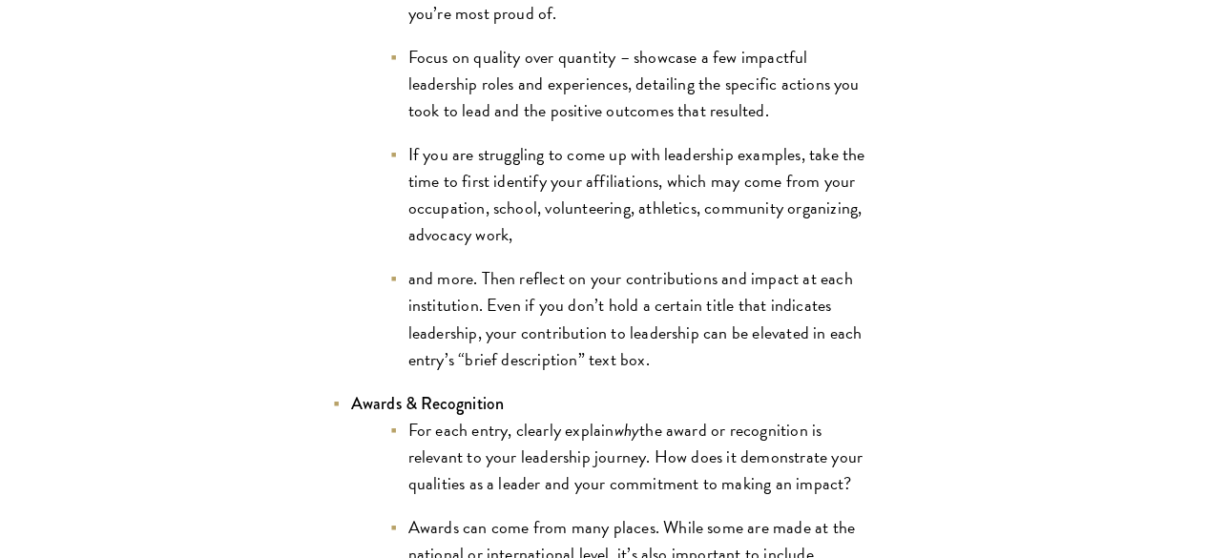
scroll to position [4199, 0]
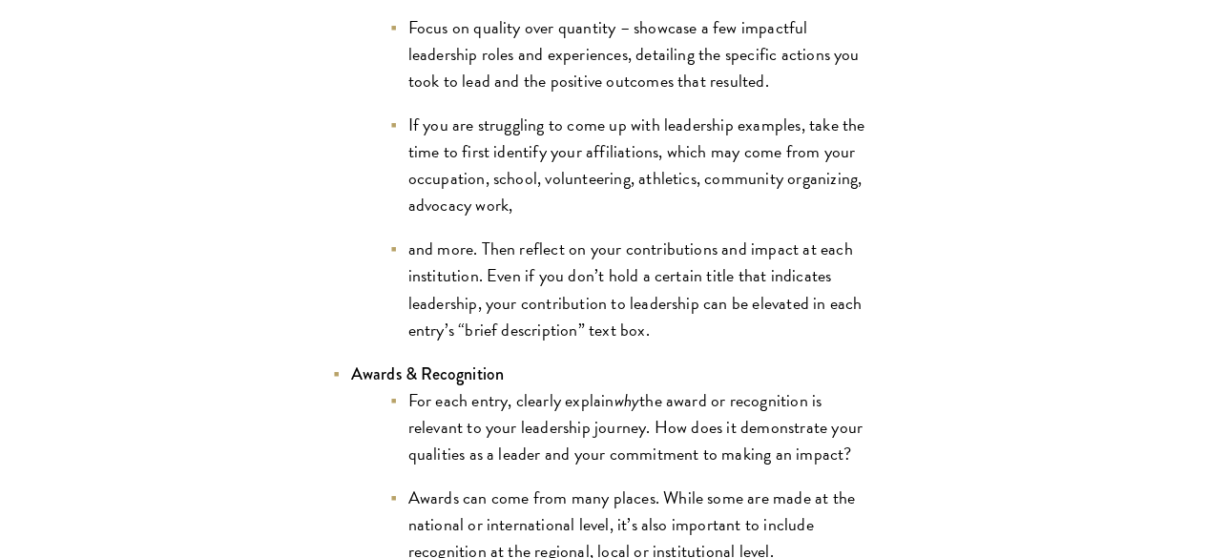
drag, startPoint x: 384, startPoint y: 324, endPoint x: 487, endPoint y: 376, distance: 115.2
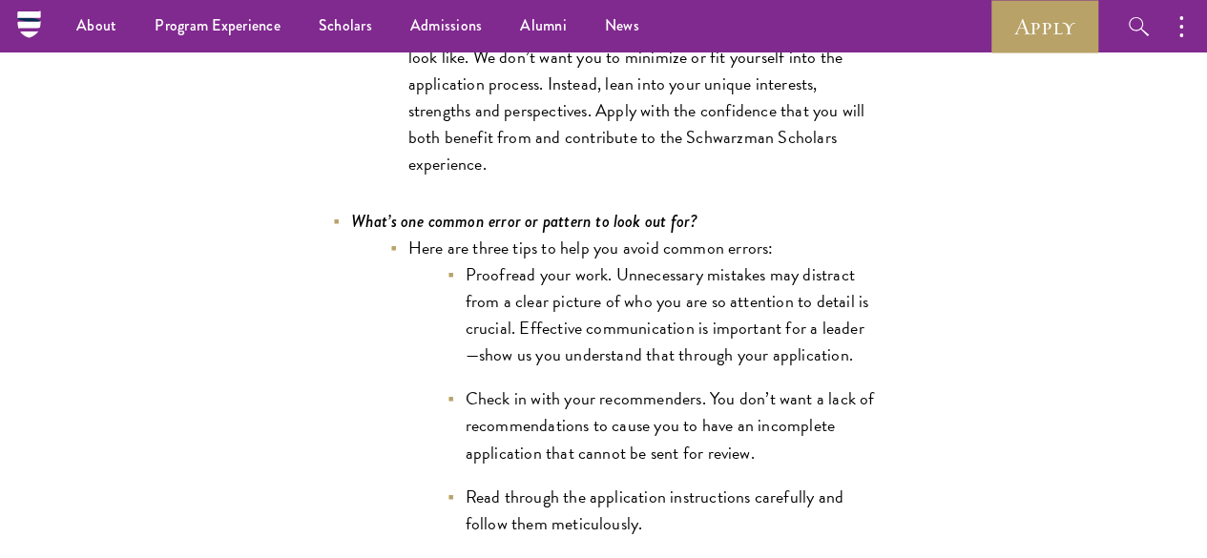
scroll to position [5249, 0]
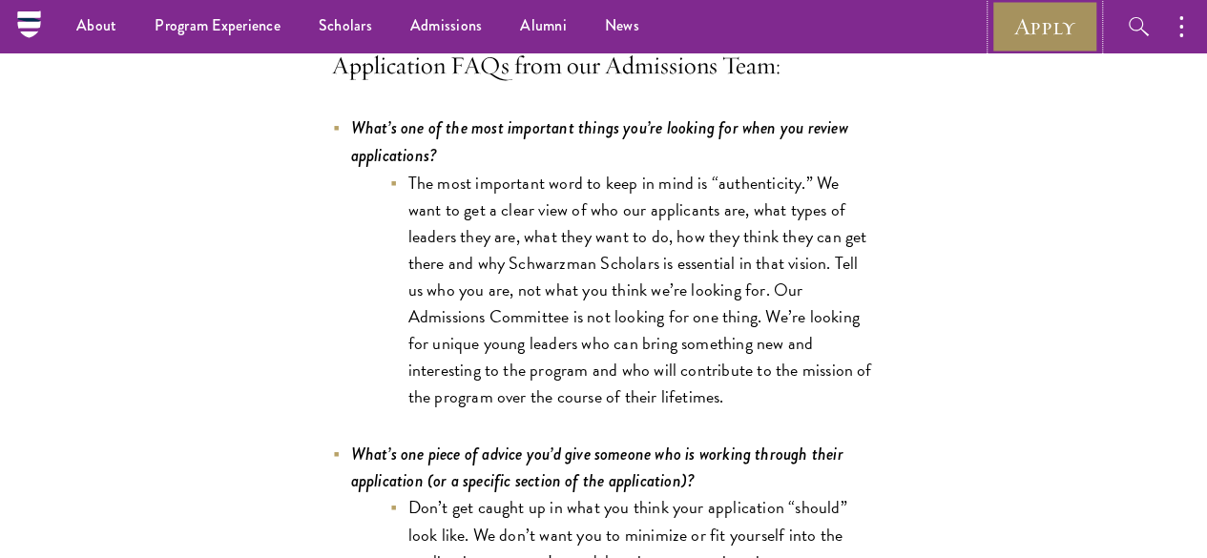
click at [1058, 31] on link "Apply" at bounding box center [1045, 26] width 107 height 52
